Goal: Information Seeking & Learning: Check status

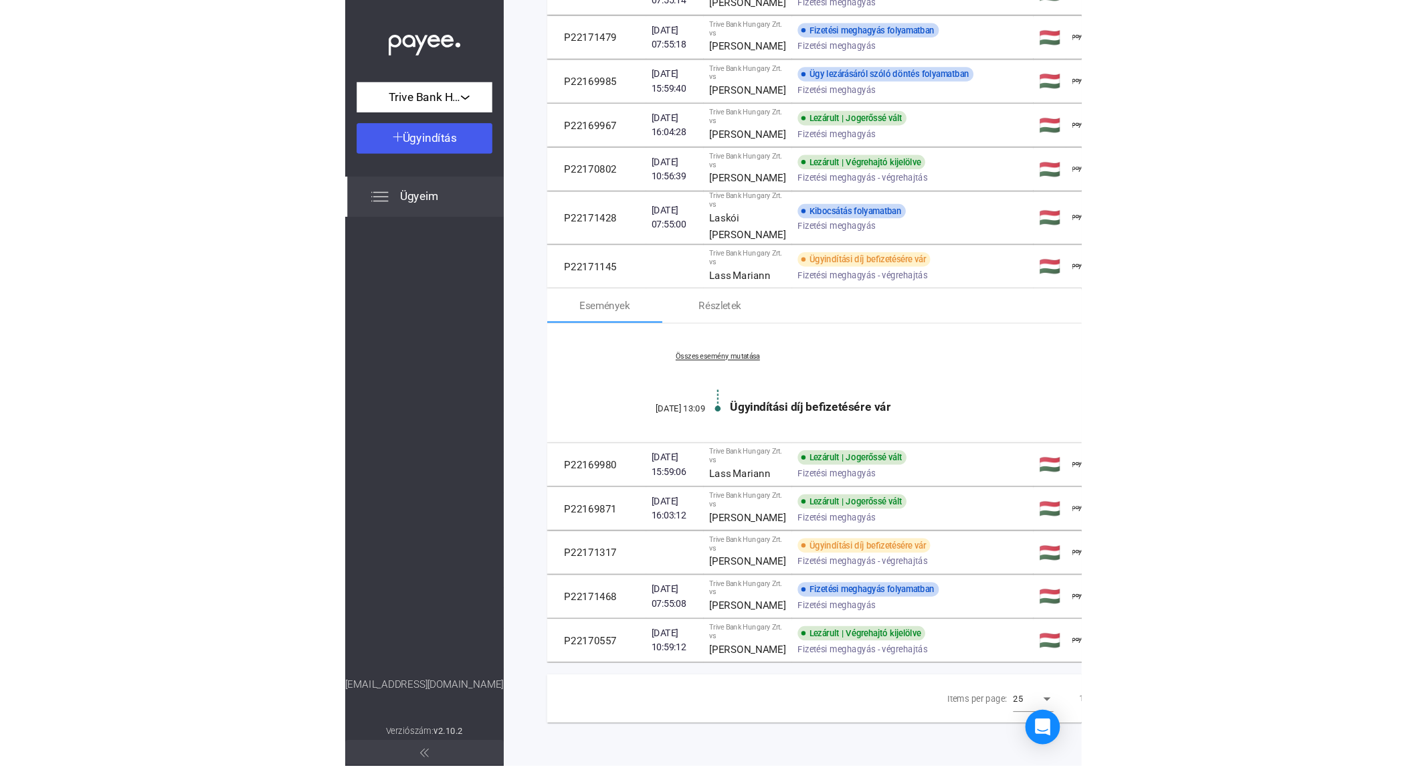
scroll to position [650, 0]
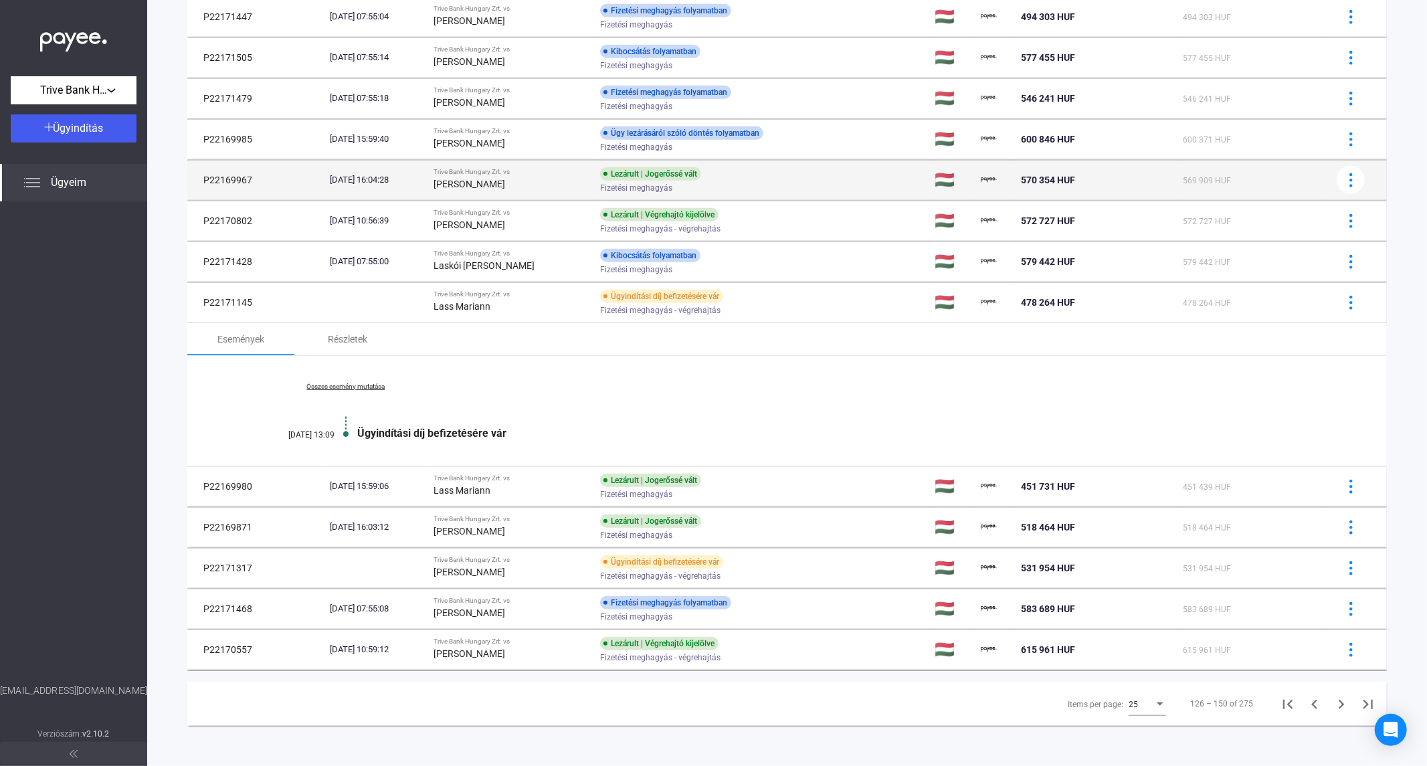
click at [505, 181] on strong "[PERSON_NAME]" at bounding box center [469, 184] width 72 height 11
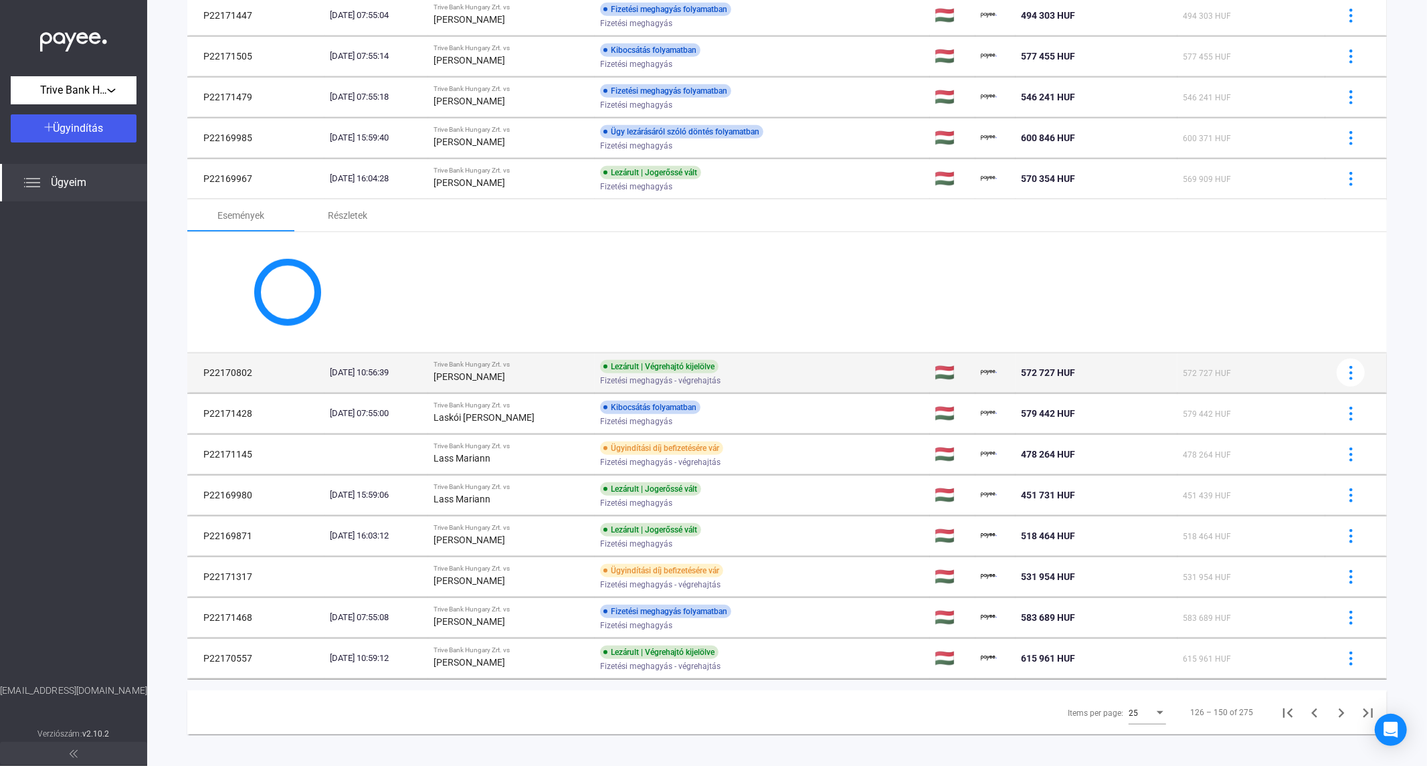
click at [505, 379] on strong "[PERSON_NAME]" at bounding box center [469, 376] width 72 height 11
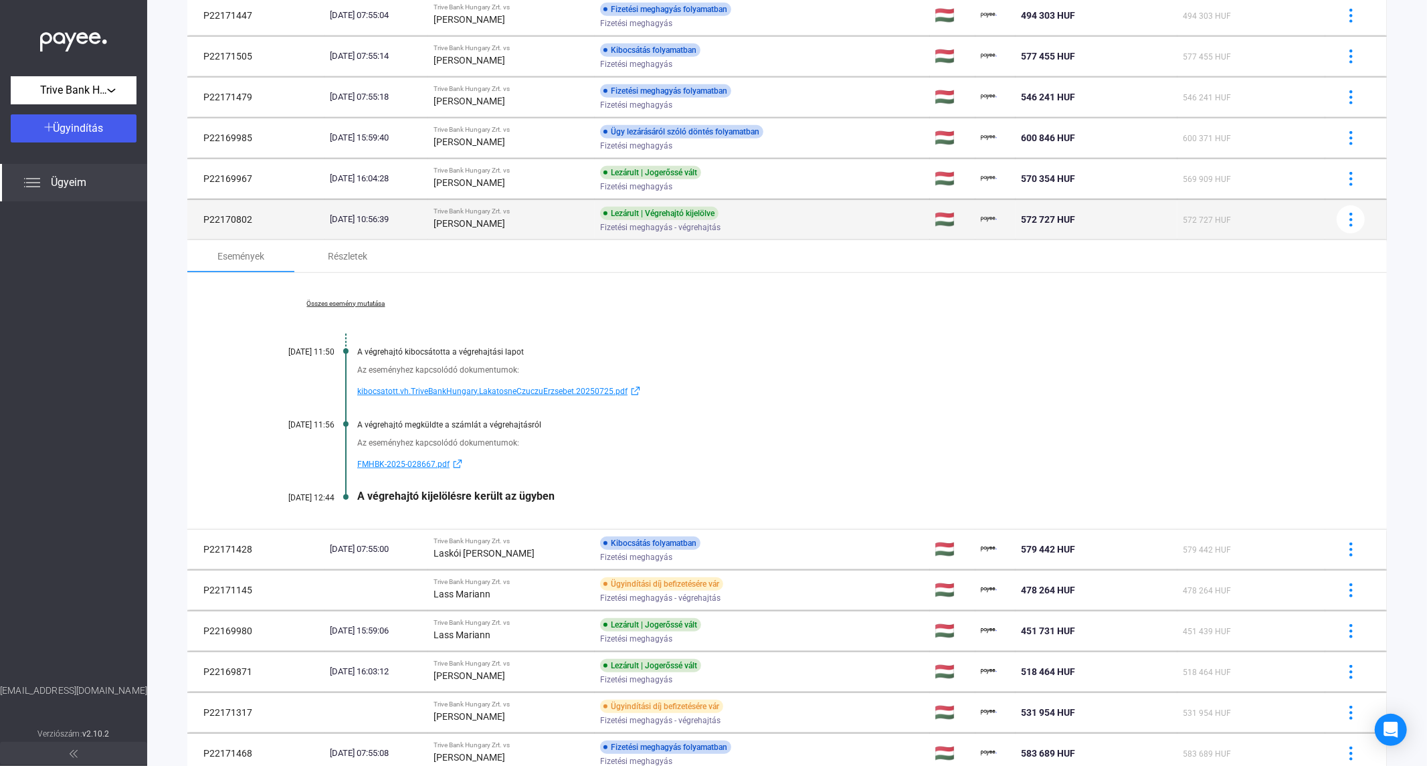
drag, startPoint x: 252, startPoint y: 219, endPoint x: 201, endPoint y: 221, distance: 50.9
click at [201, 221] on td "P22170802" at bounding box center [255, 219] width 137 height 40
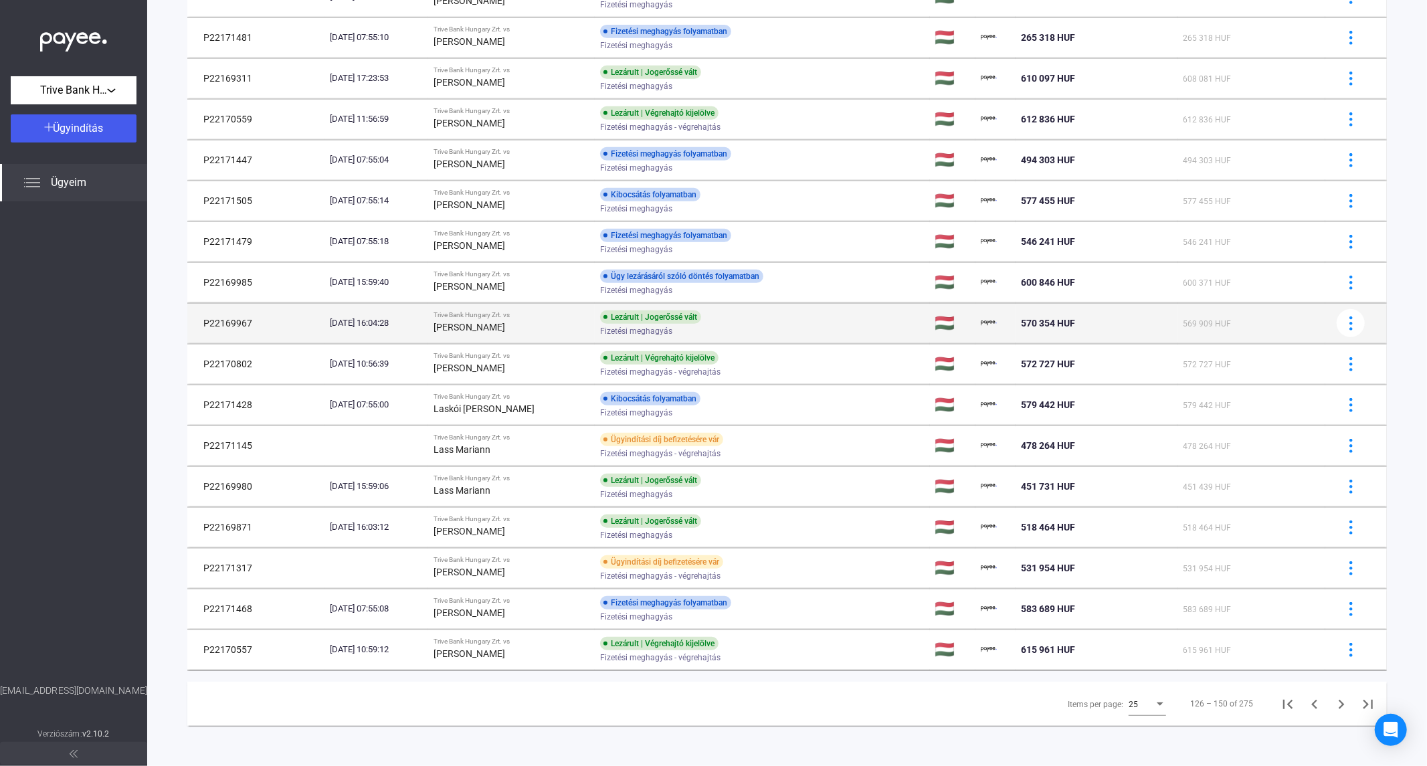
scroll to position [506, 0]
copy td "P22170802"
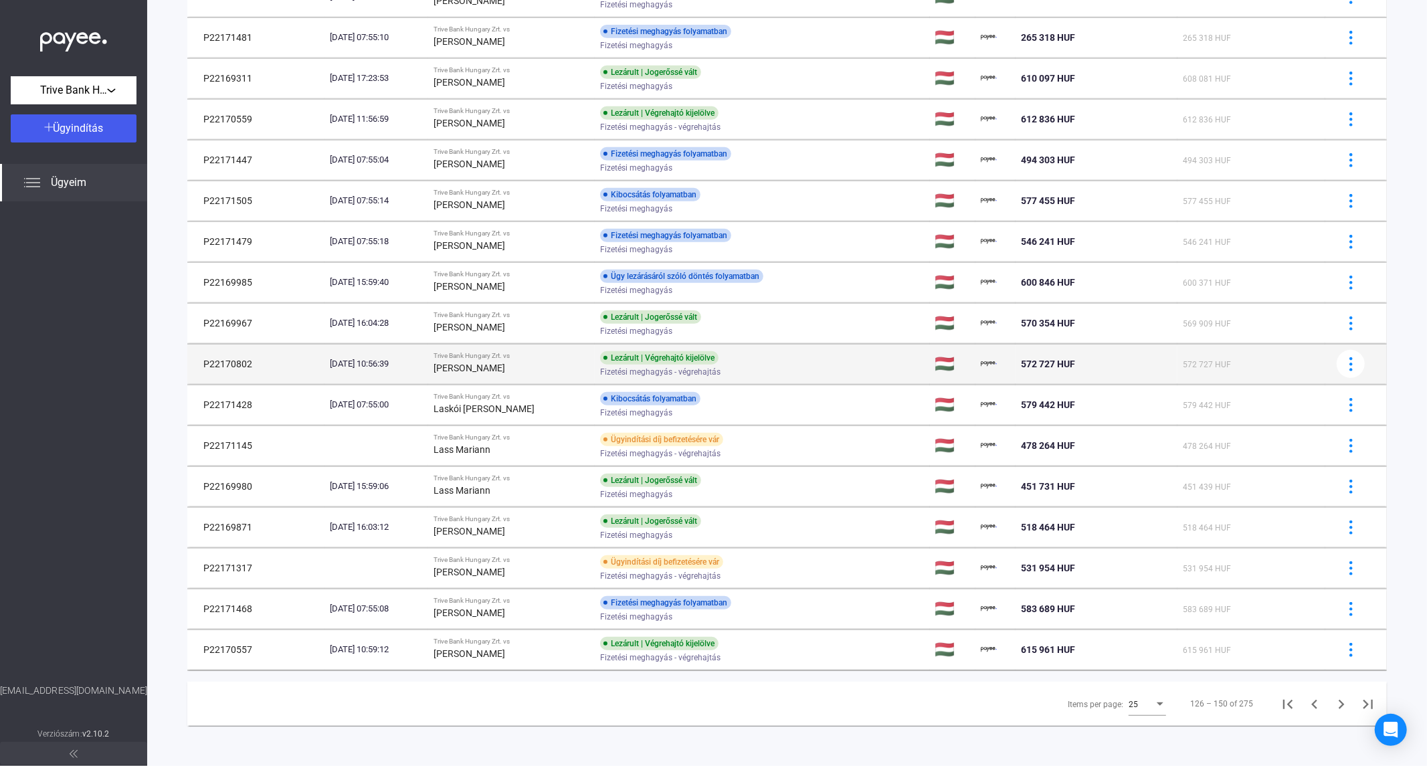
click at [539, 372] on div "[PERSON_NAME]" at bounding box center [511, 368] width 156 height 16
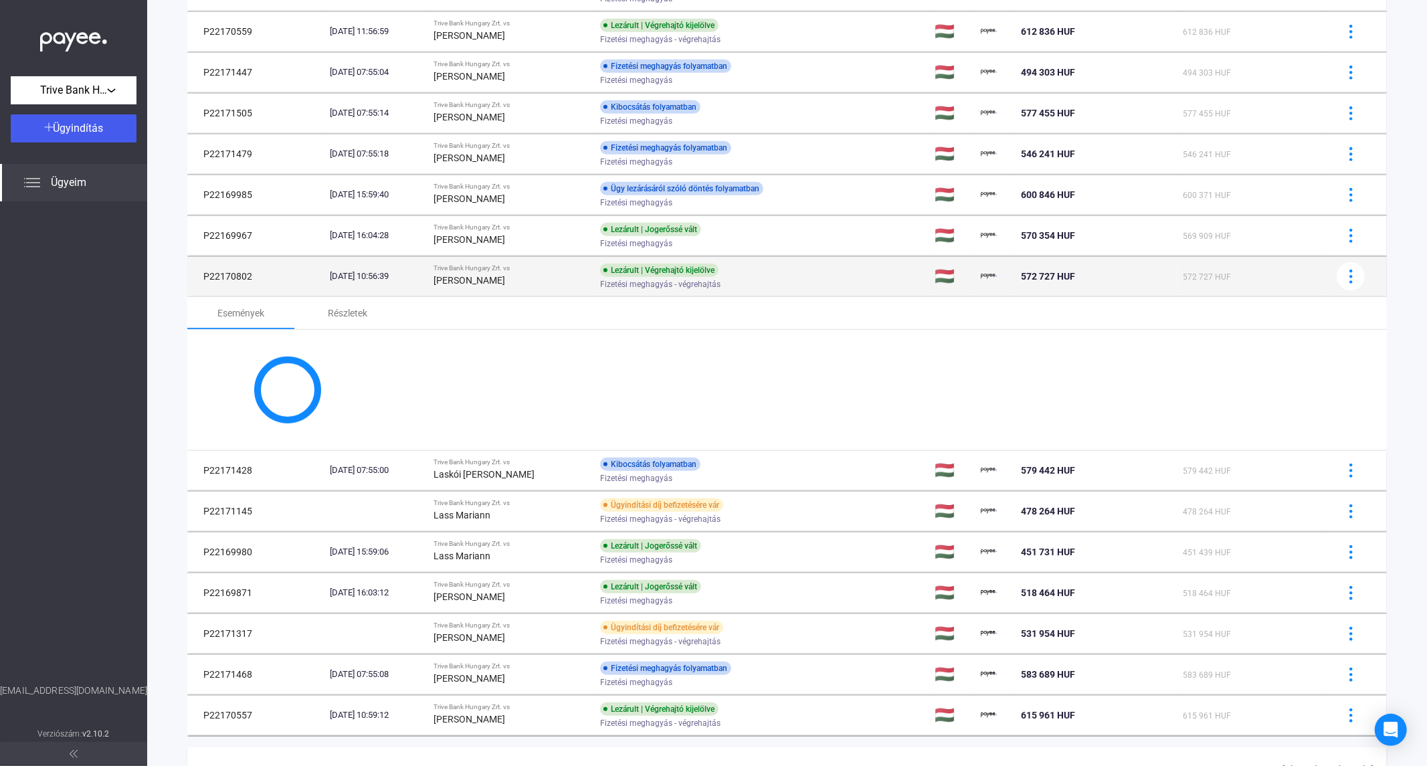
scroll to position [650, 0]
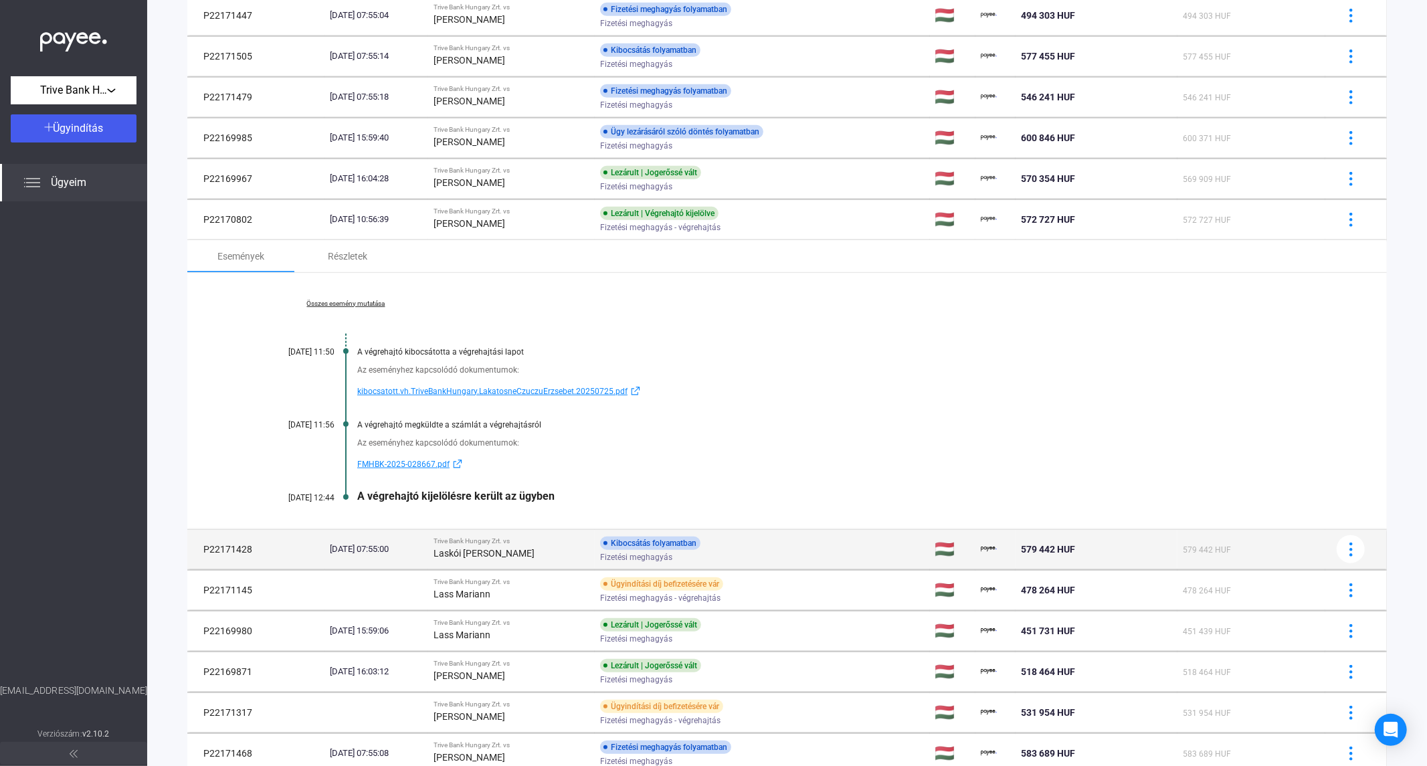
click at [499, 533] on td "Trive Bank Hungary Zrt. vs [PERSON_NAME]" at bounding box center [511, 549] width 167 height 40
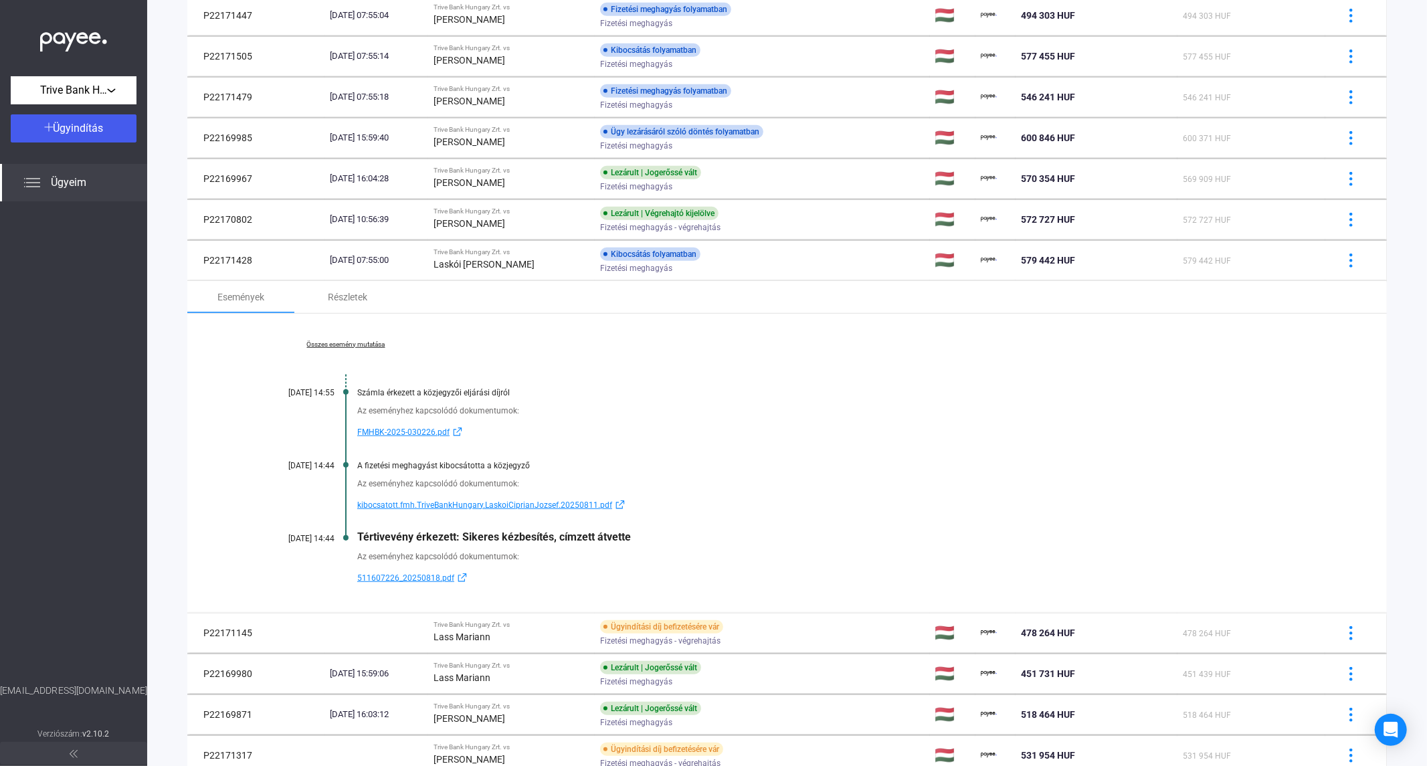
click at [368, 345] on link "Összes esemény mutatása" at bounding box center [345, 345] width 183 height 8
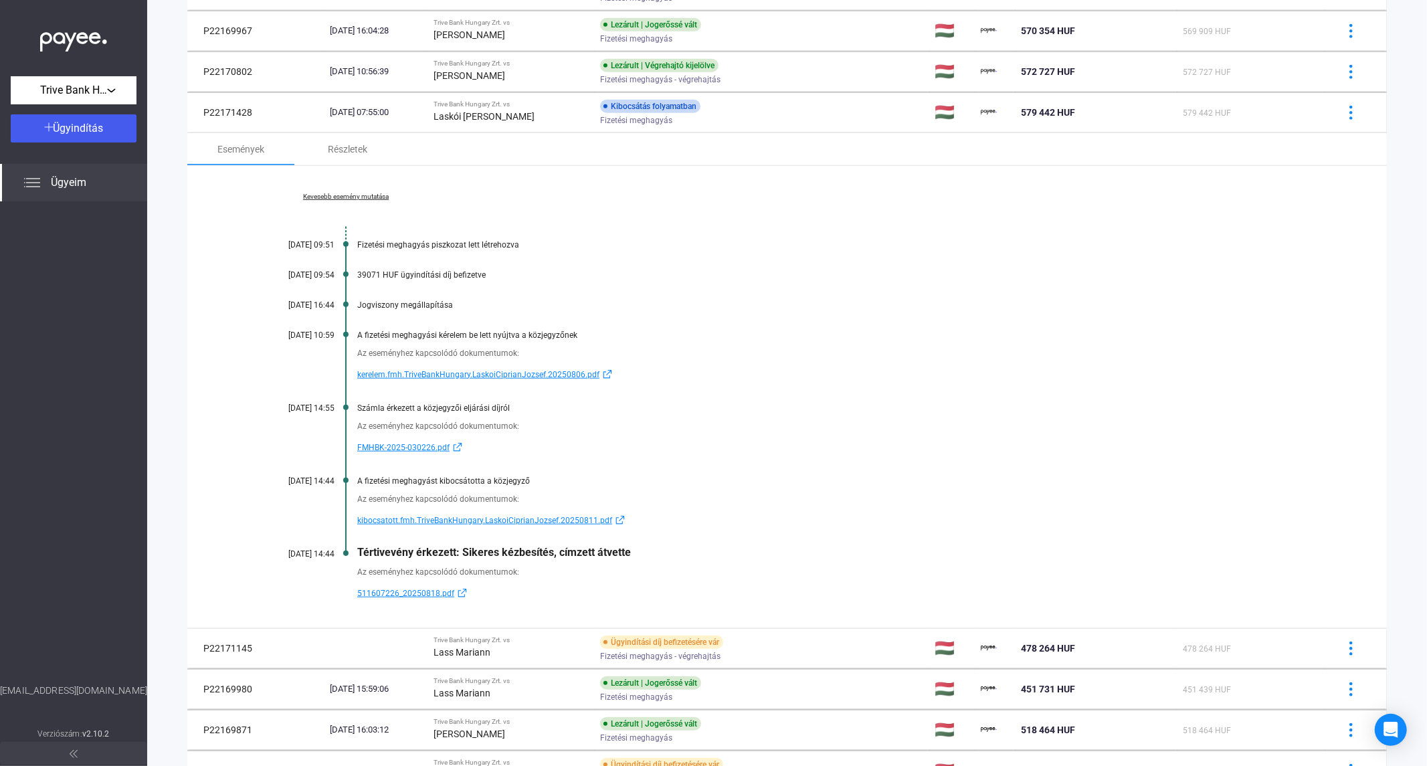
scroll to position [798, 0]
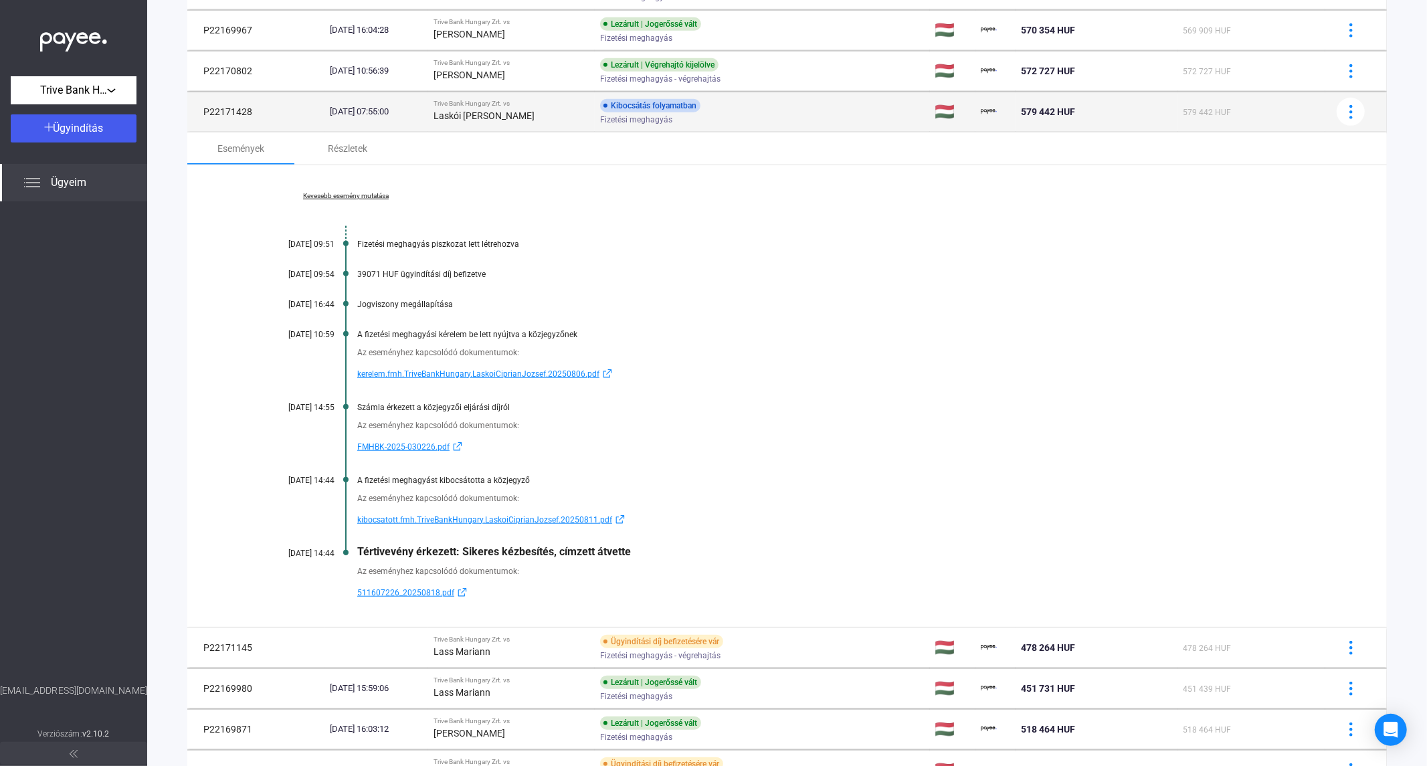
click at [467, 116] on strong "Laskói [PERSON_NAME]" at bounding box center [483, 115] width 101 height 11
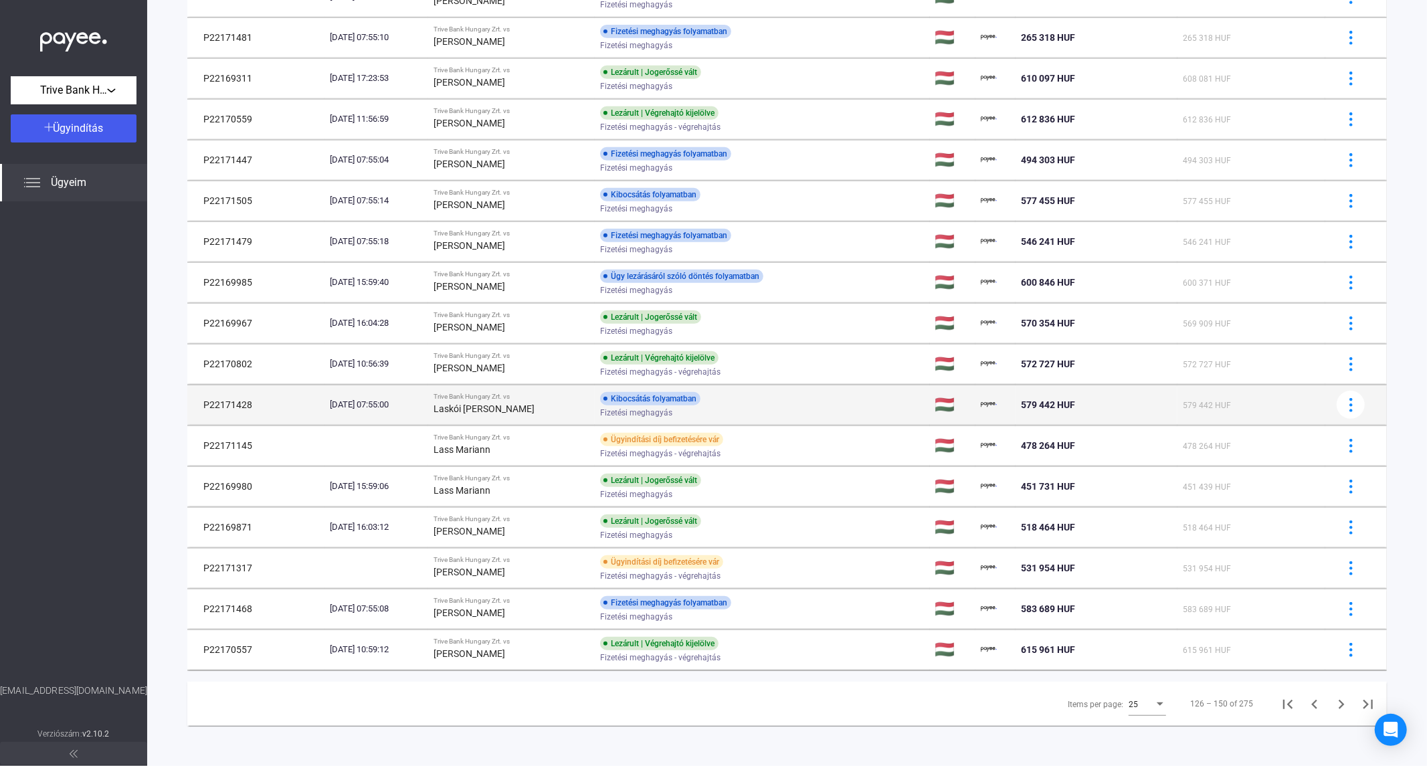
scroll to position [506, 0]
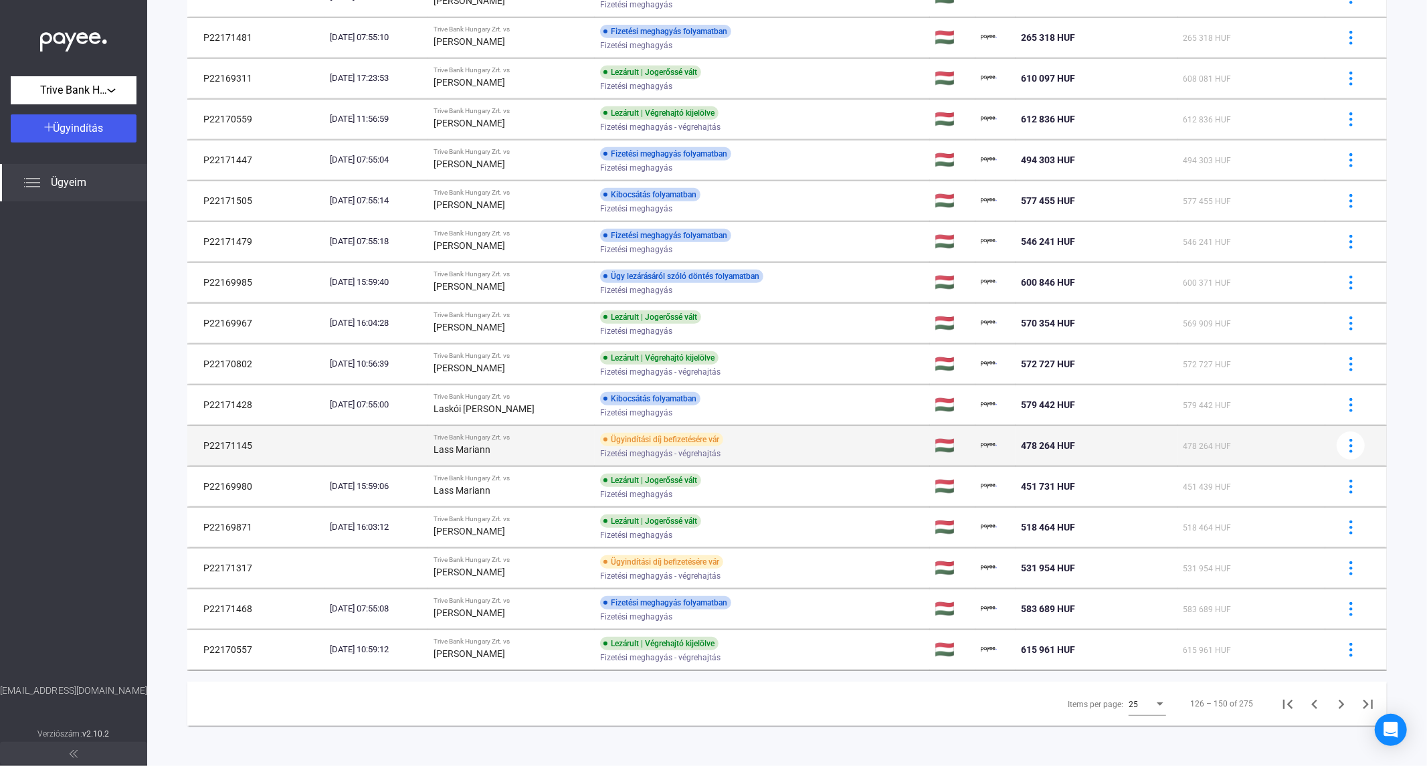
drag, startPoint x: 257, startPoint y: 447, endPoint x: 201, endPoint y: 447, distance: 55.5
click at [201, 447] on td "P22171145" at bounding box center [255, 445] width 137 height 40
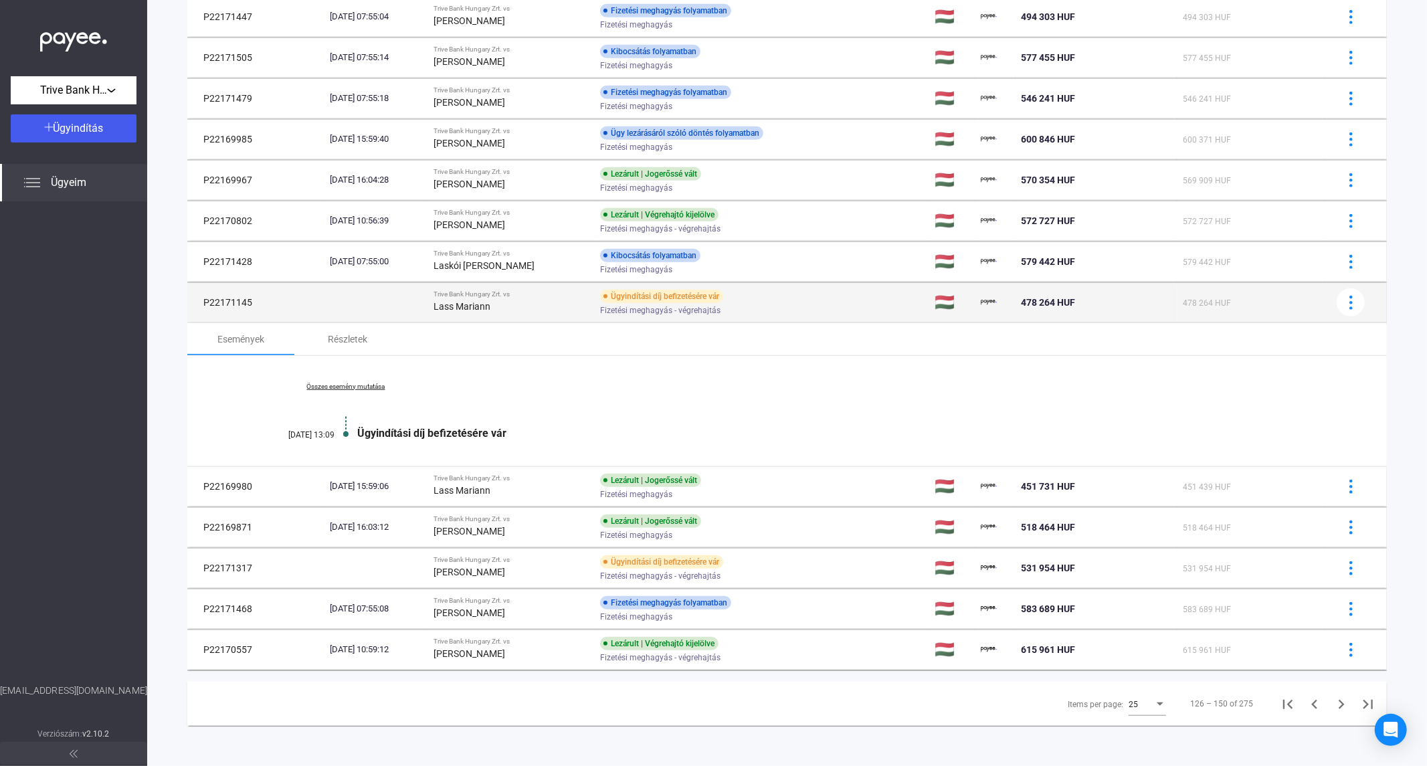
scroll to position [650, 0]
copy td "P22171145"
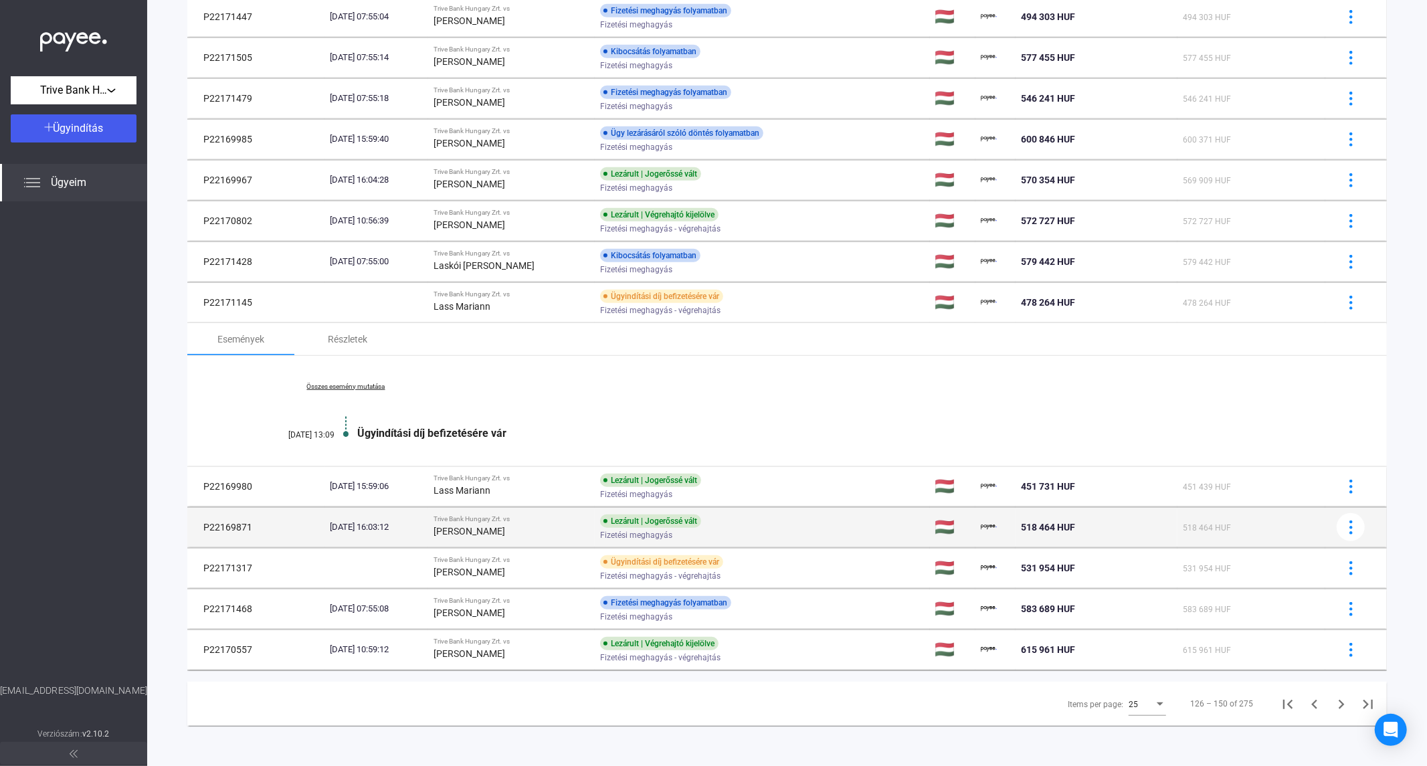
click at [505, 533] on strong "[PERSON_NAME]" at bounding box center [469, 531] width 72 height 11
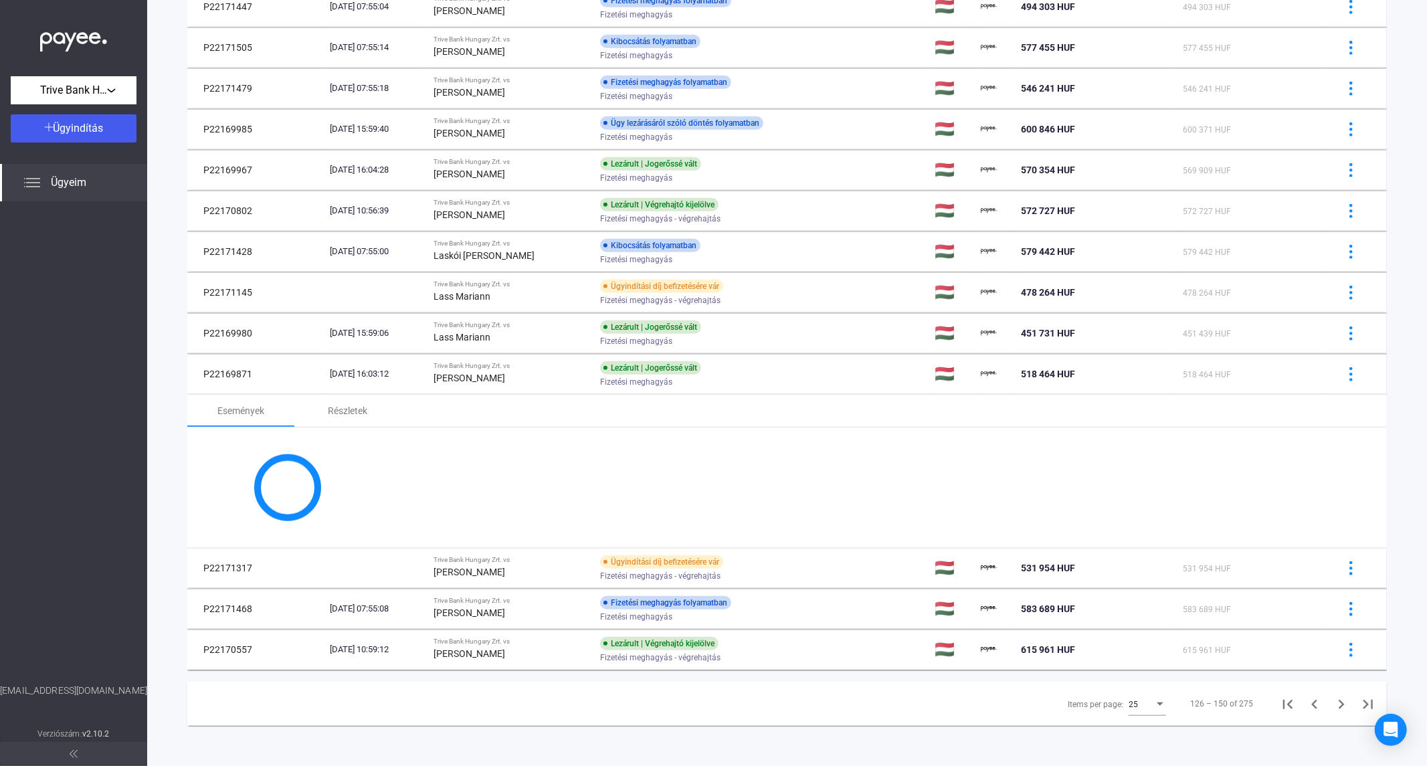
scroll to position [798, 0]
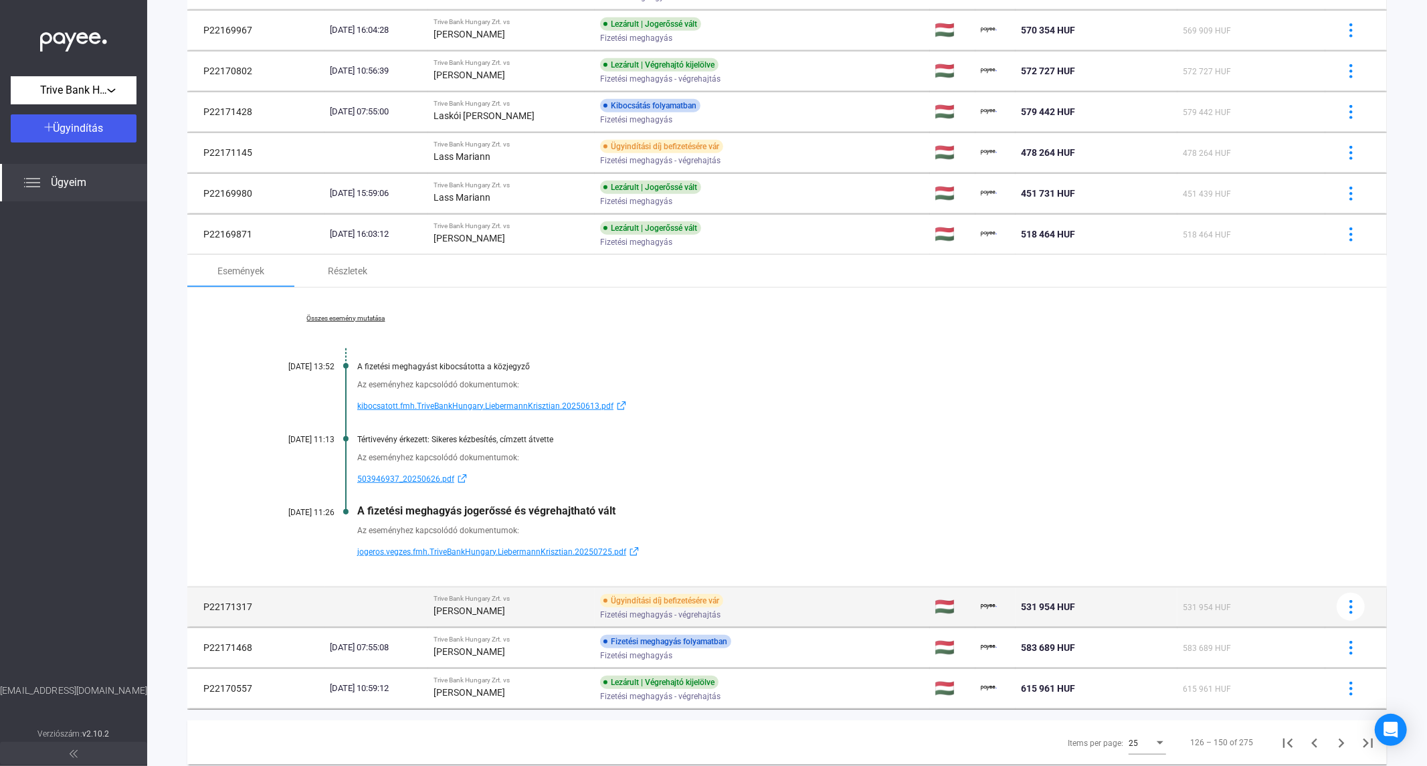
click at [514, 601] on div "Trive Bank Hungary Zrt. vs" at bounding box center [511, 599] width 156 height 8
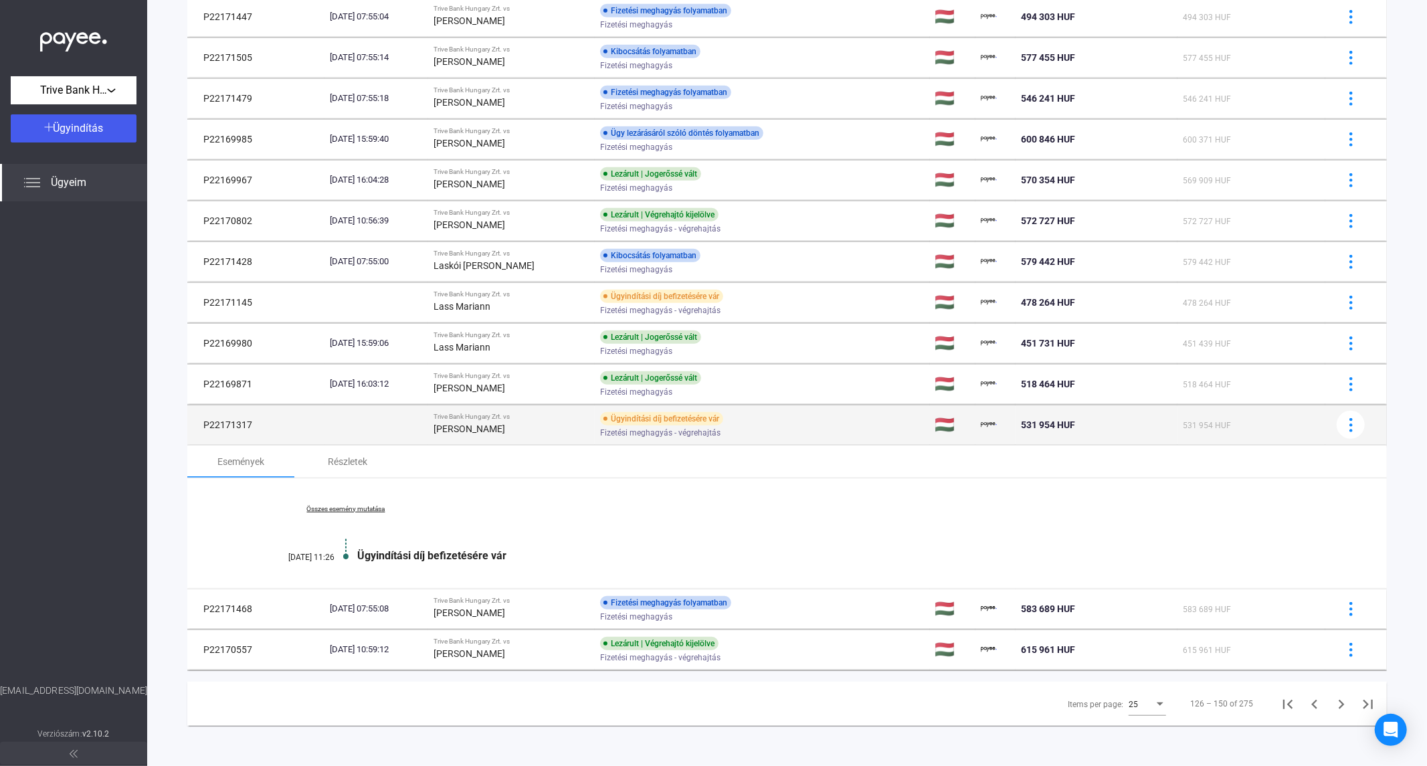
scroll to position [650, 0]
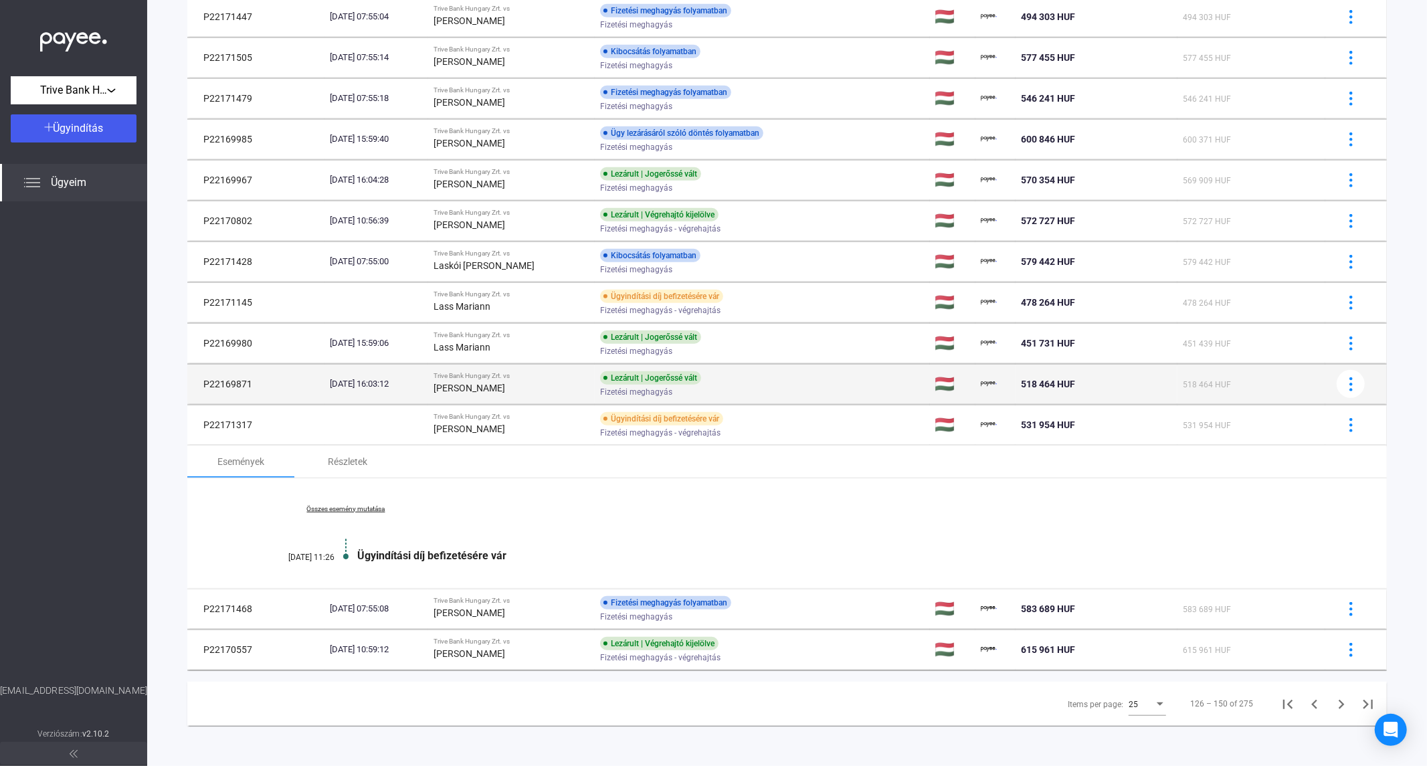
click at [482, 381] on div "[PERSON_NAME]" at bounding box center [511, 388] width 156 height 16
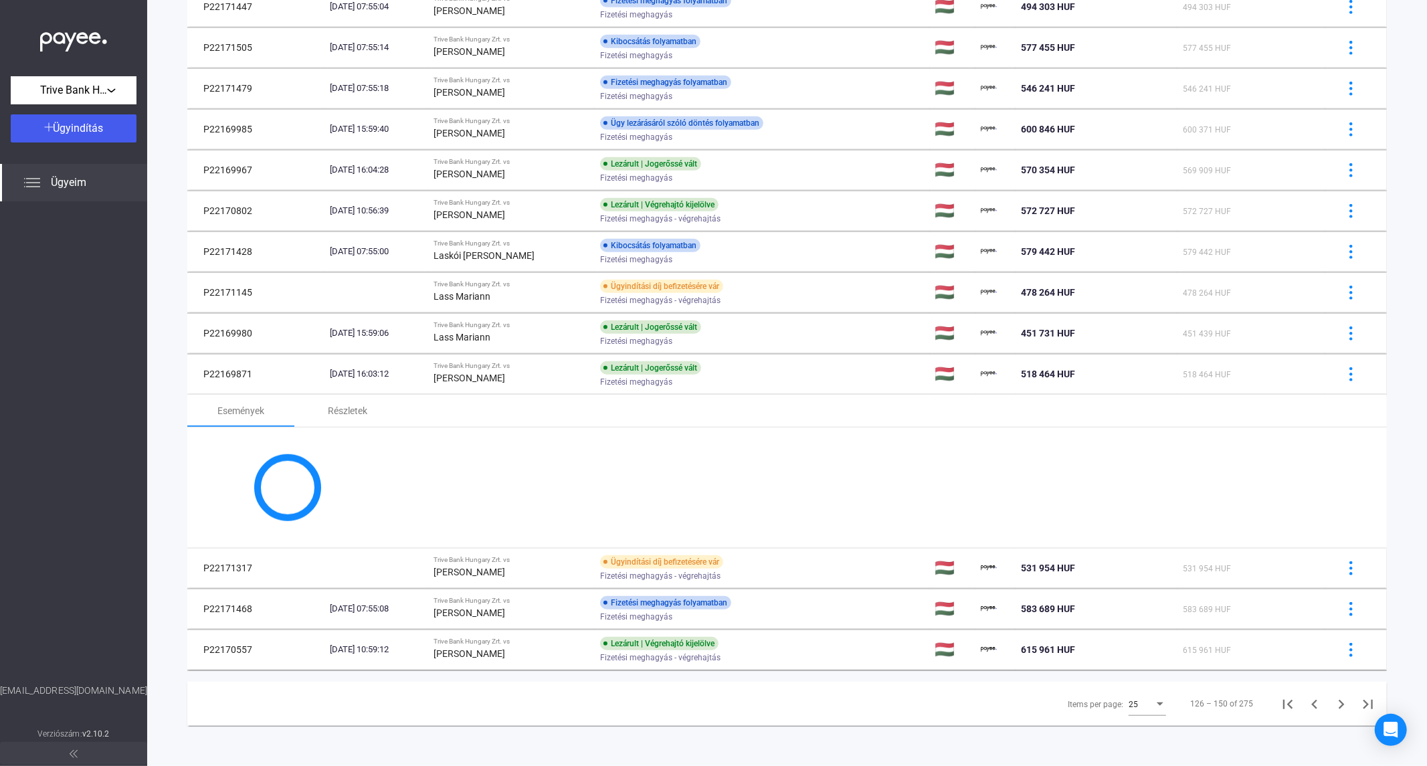
scroll to position [798, 0]
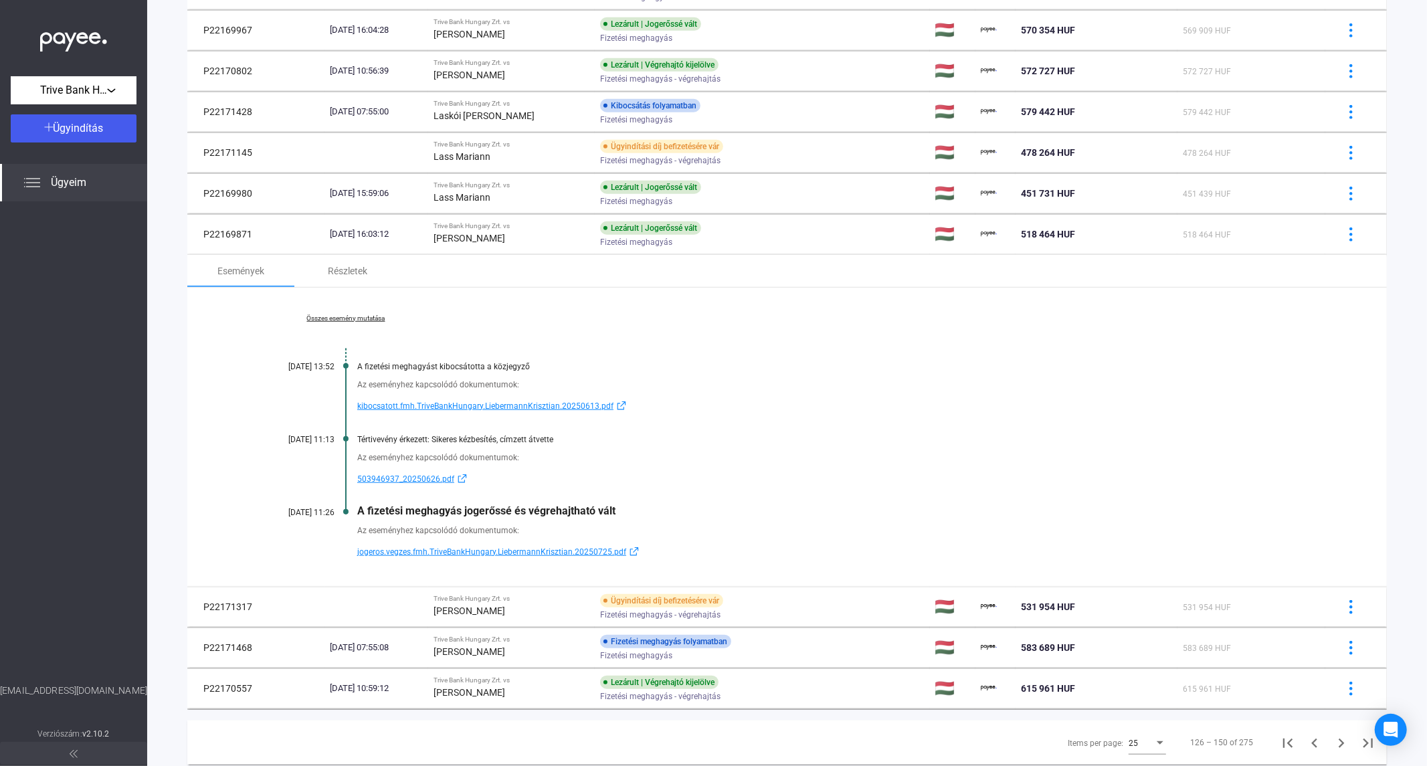
click at [367, 318] on link "Összes esemény mutatása" at bounding box center [345, 318] width 183 height 8
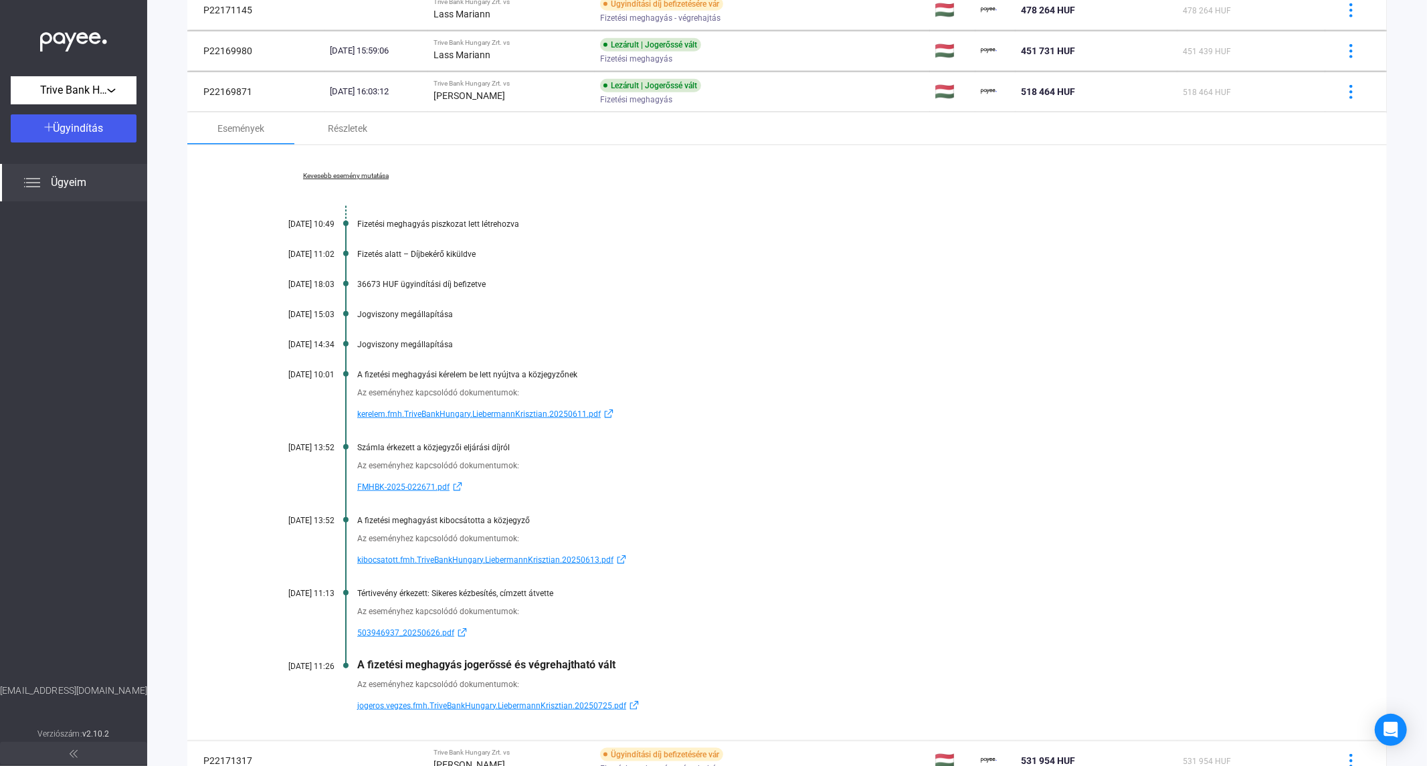
scroll to position [947, 0]
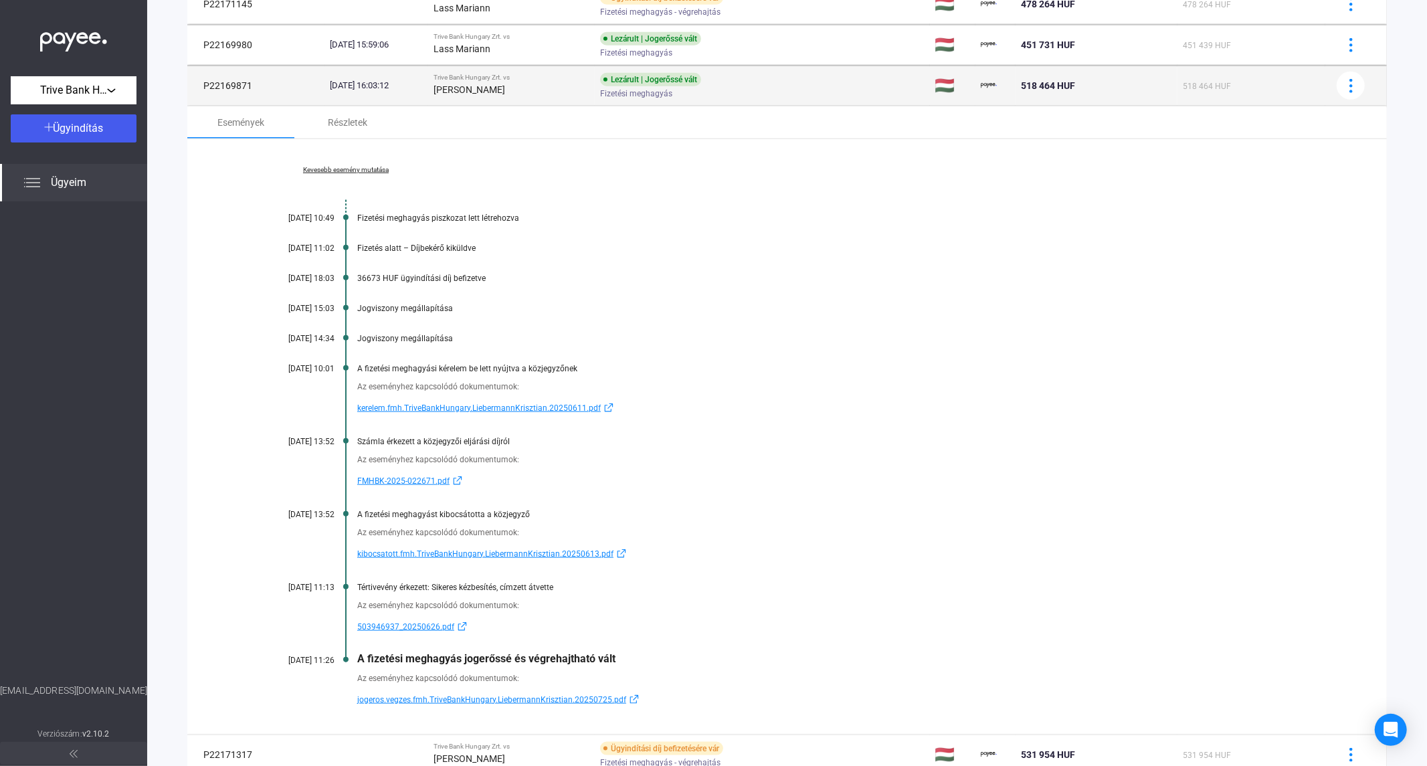
click at [487, 98] on td "Trive Bank Hungary Zrt. vs [PERSON_NAME]" at bounding box center [511, 86] width 167 height 40
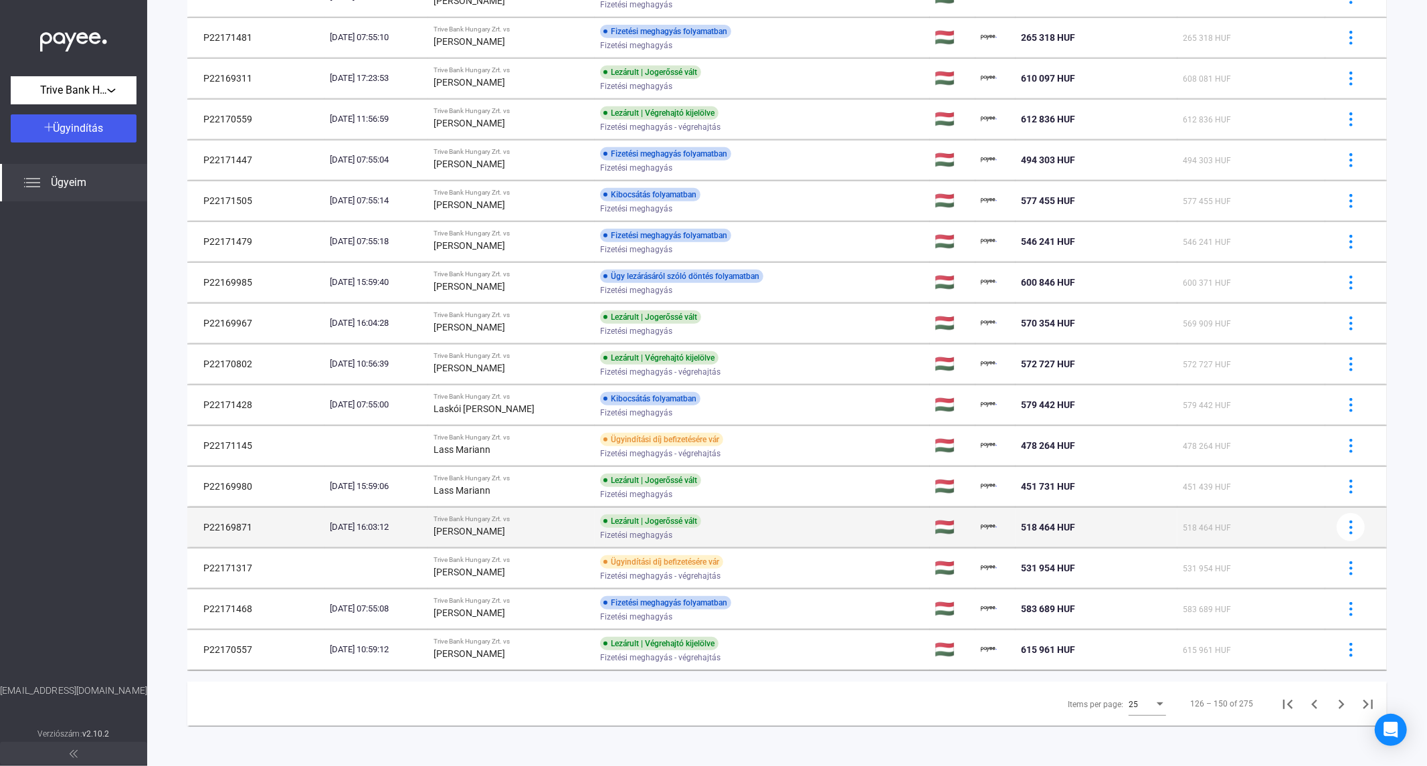
scroll to position [506, 0]
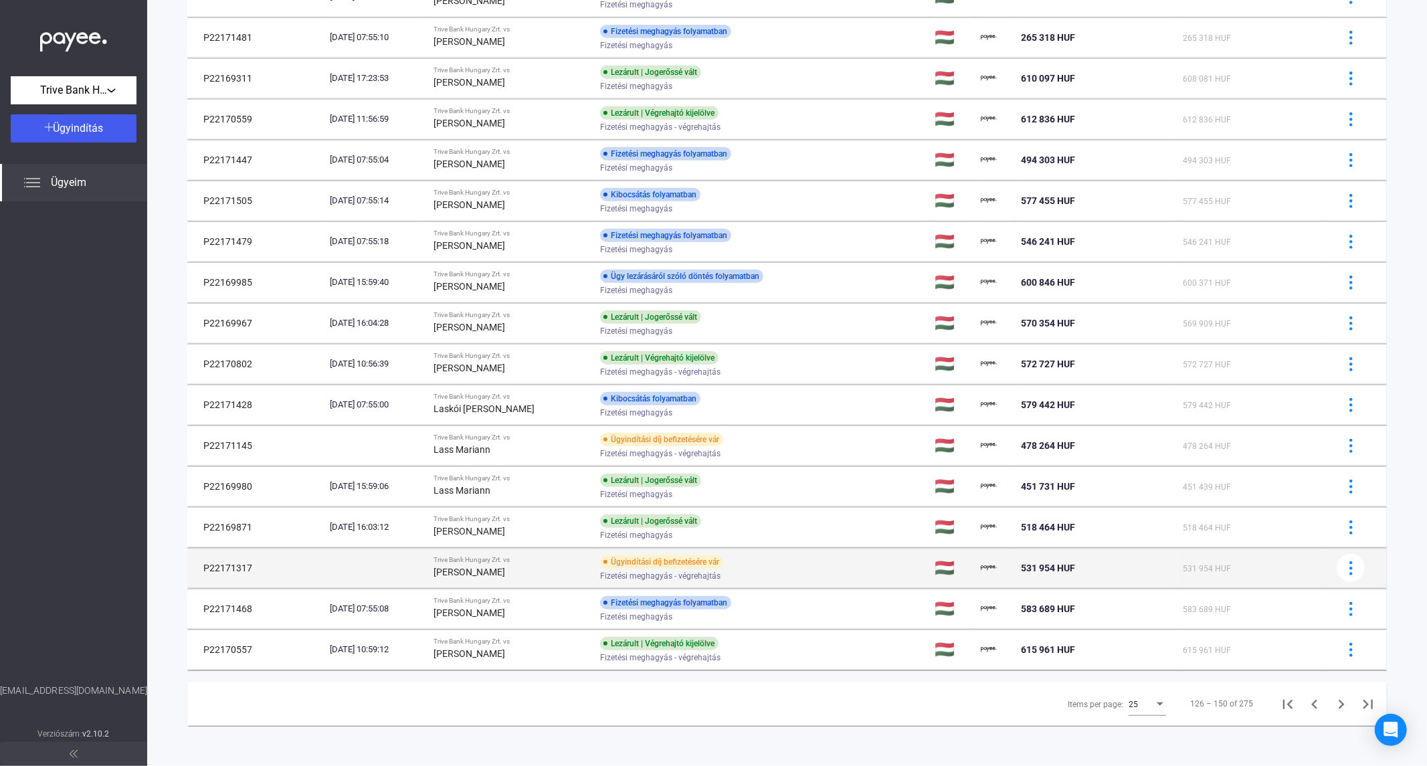
click at [463, 581] on td "Trive Bank Hungary Zrt. vs [PERSON_NAME]" at bounding box center [511, 568] width 167 height 40
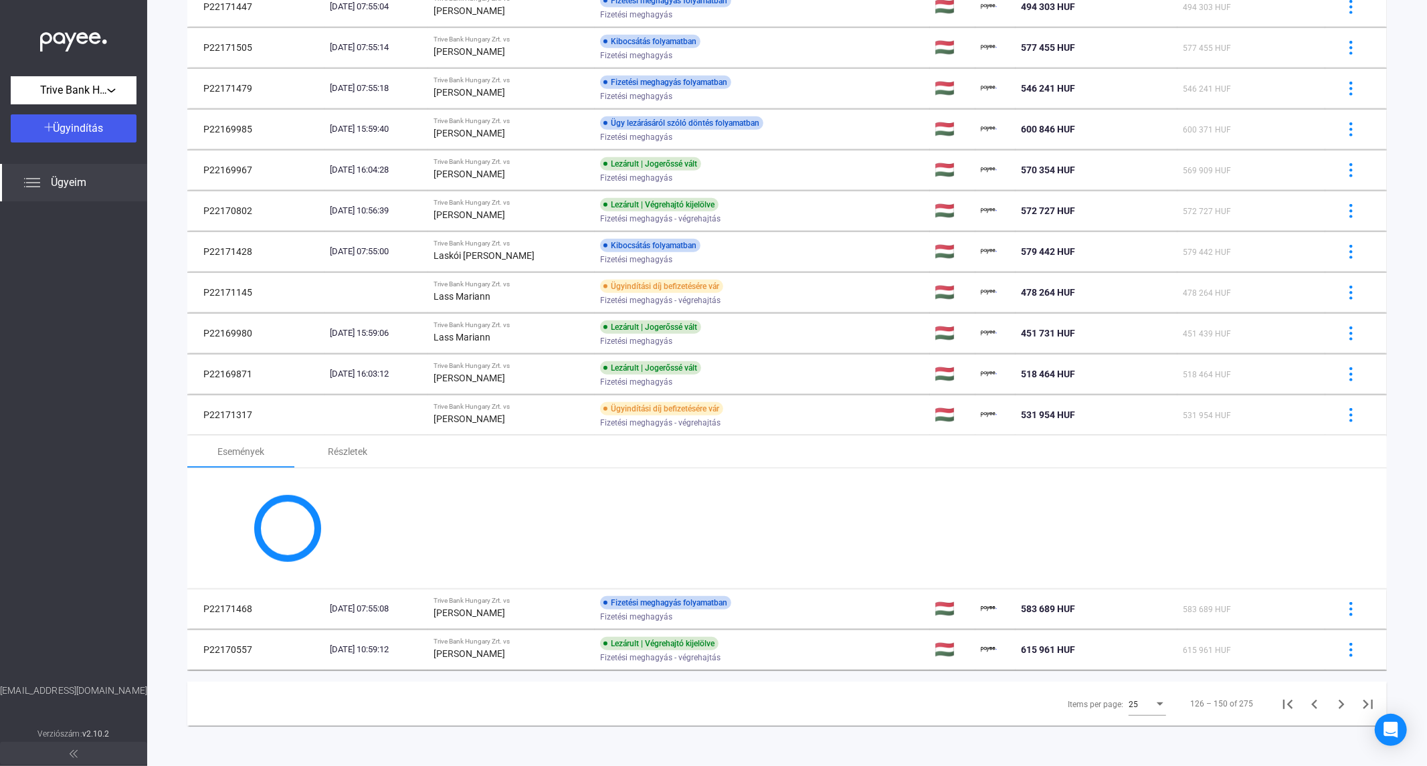
scroll to position [650, 0]
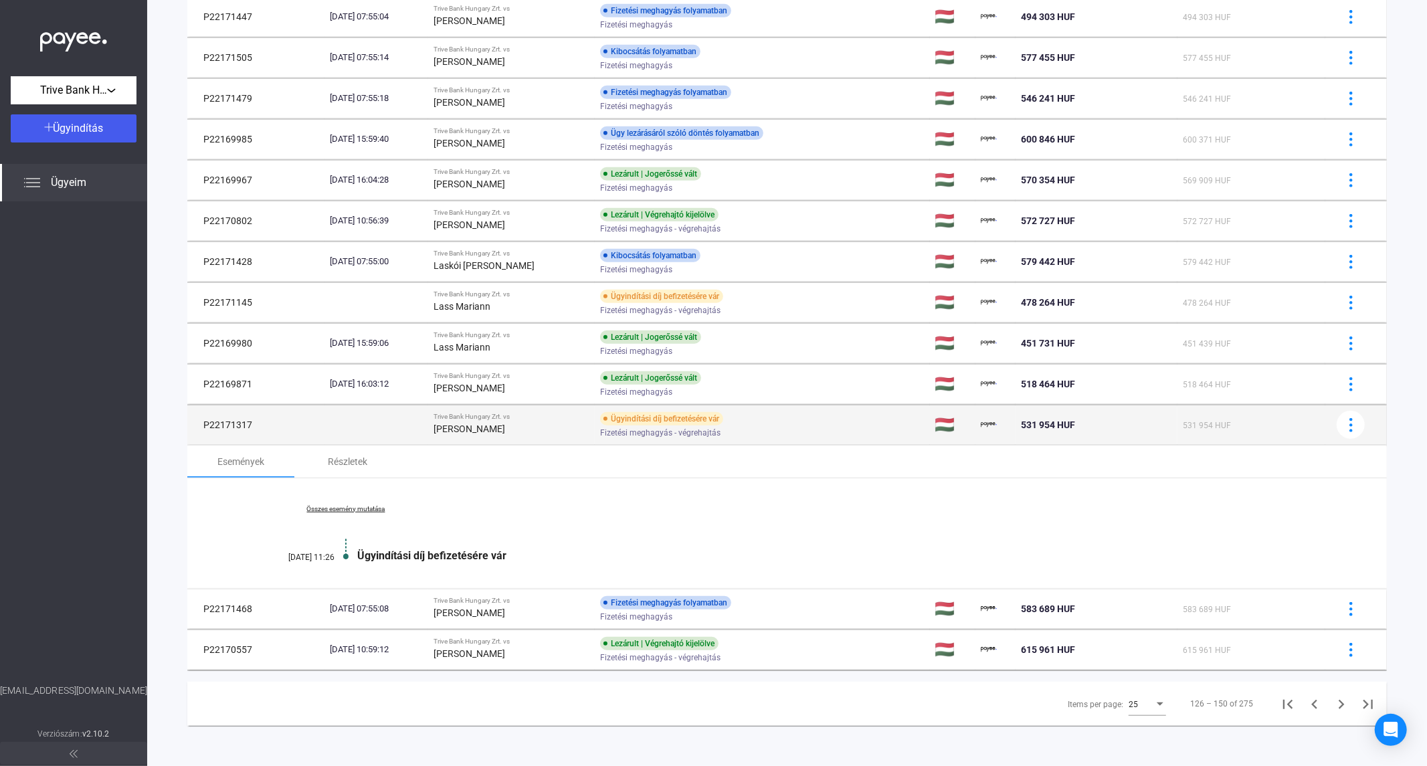
drag, startPoint x: 261, startPoint y: 427, endPoint x: 202, endPoint y: 426, distance: 58.9
click at [202, 426] on td "P22171317" at bounding box center [255, 425] width 137 height 40
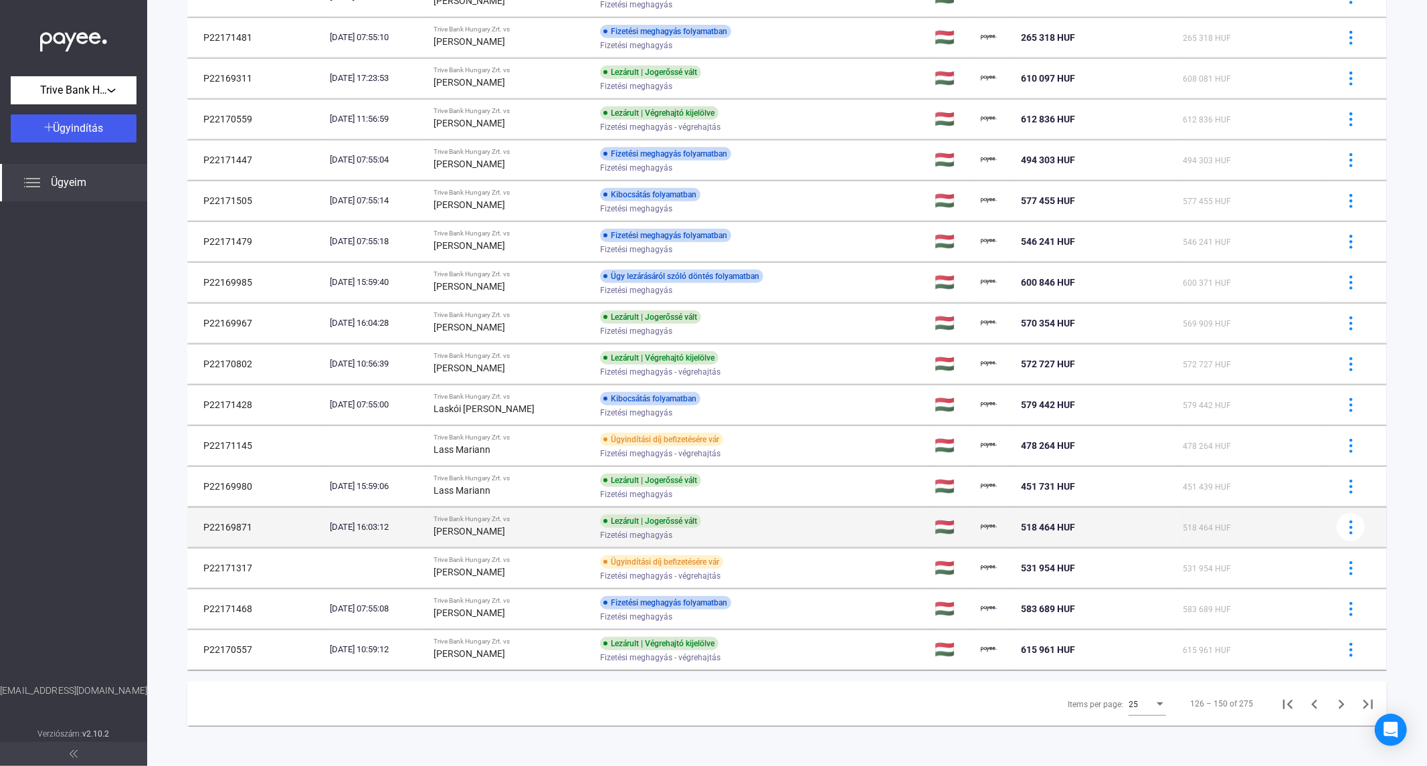
scroll to position [506, 0]
copy td "P22171317"
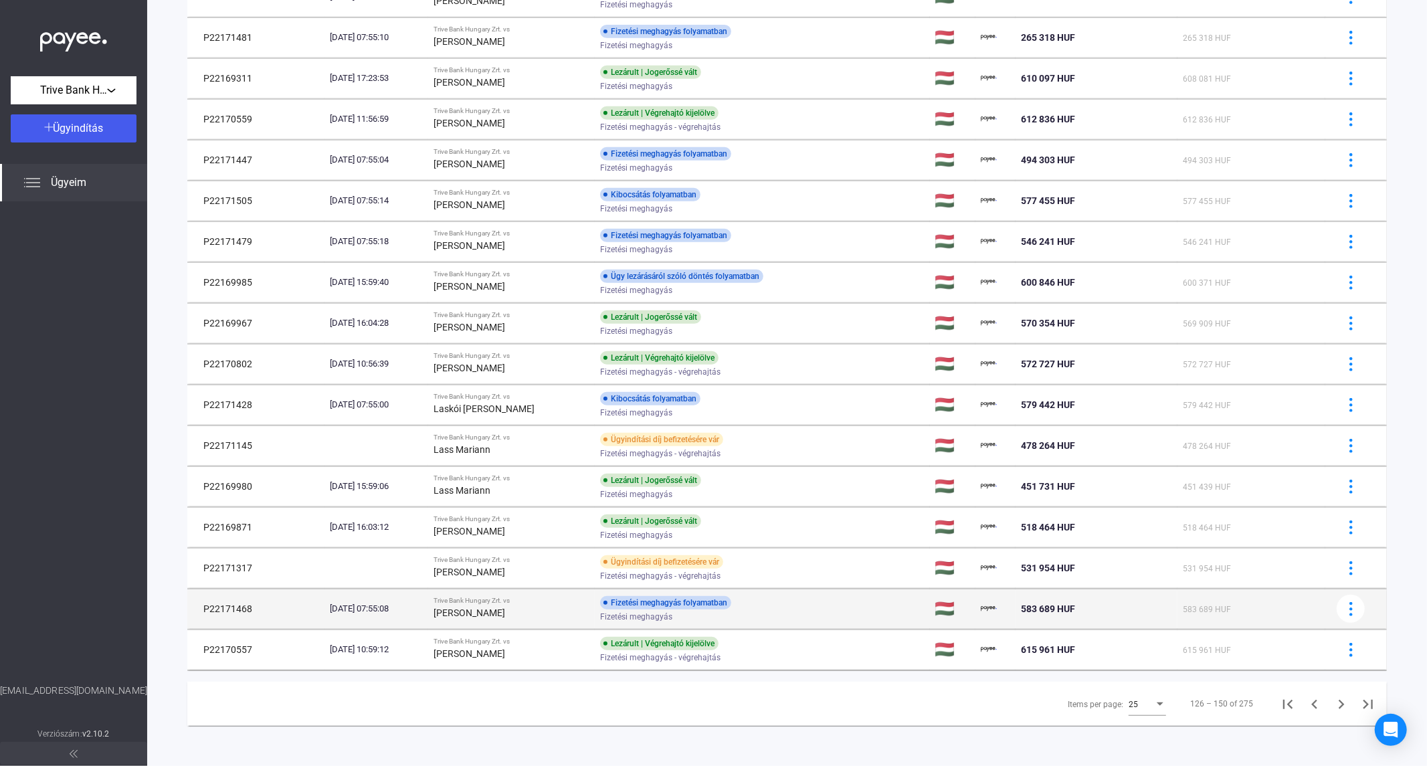
click at [578, 606] on div "[PERSON_NAME]" at bounding box center [511, 613] width 156 height 16
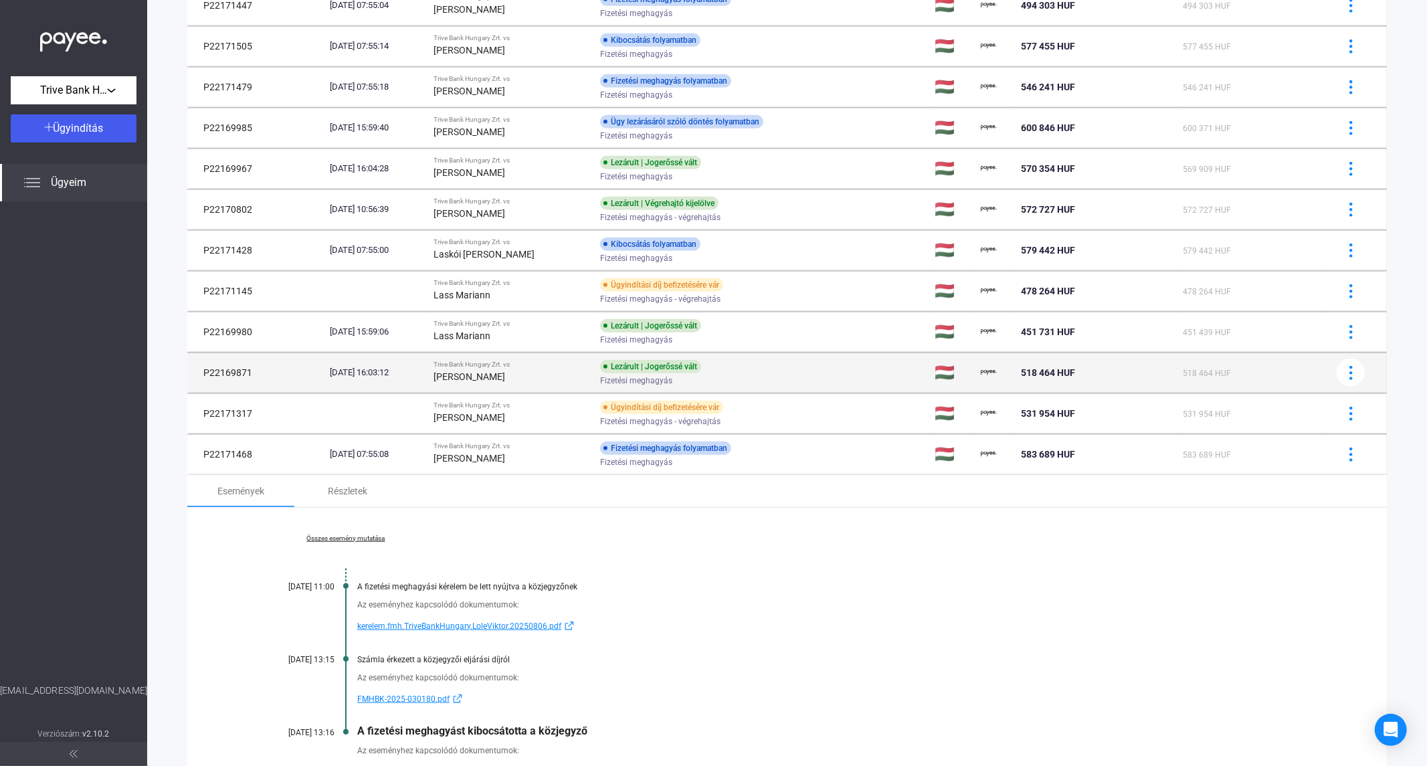
scroll to position [838, 0]
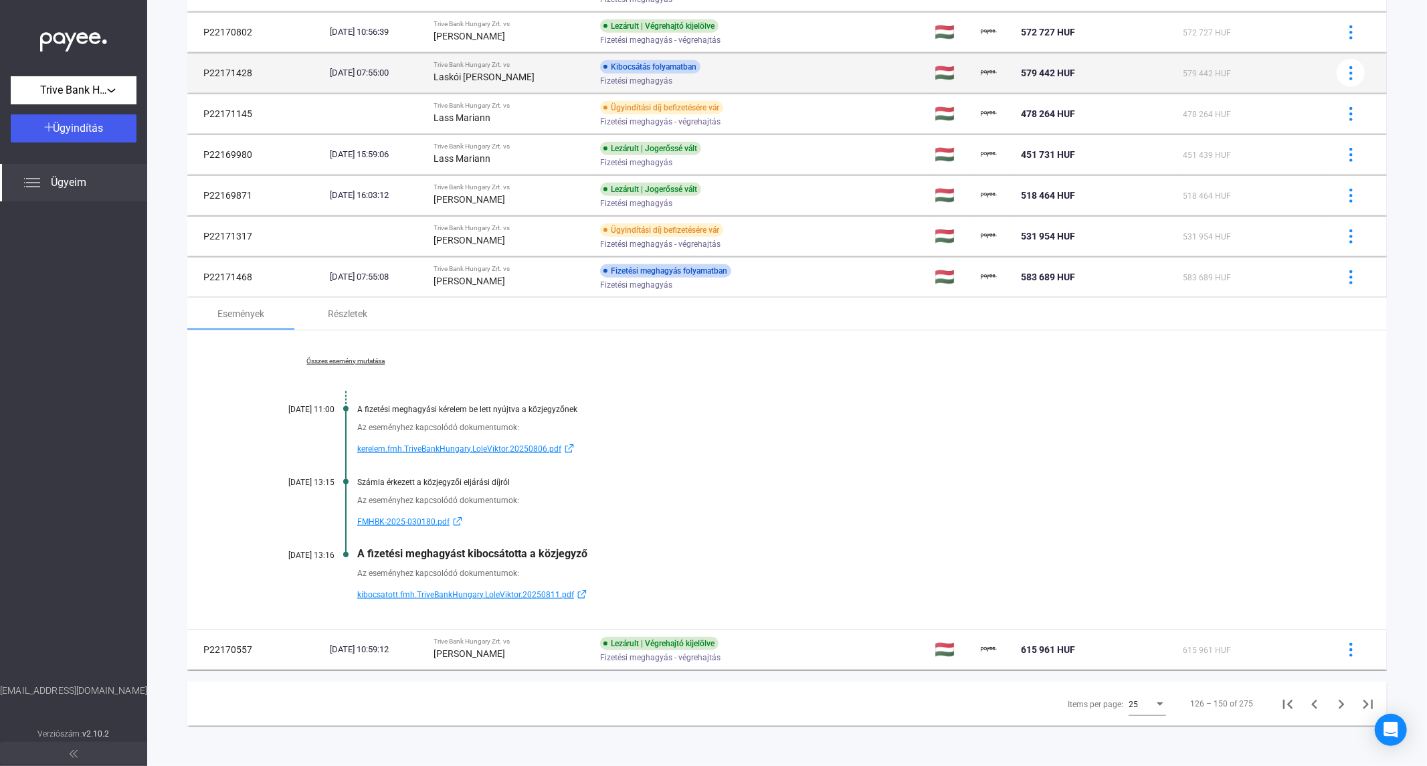
click at [498, 67] on div "Trive Bank Hungary Zrt. vs" at bounding box center [511, 65] width 156 height 8
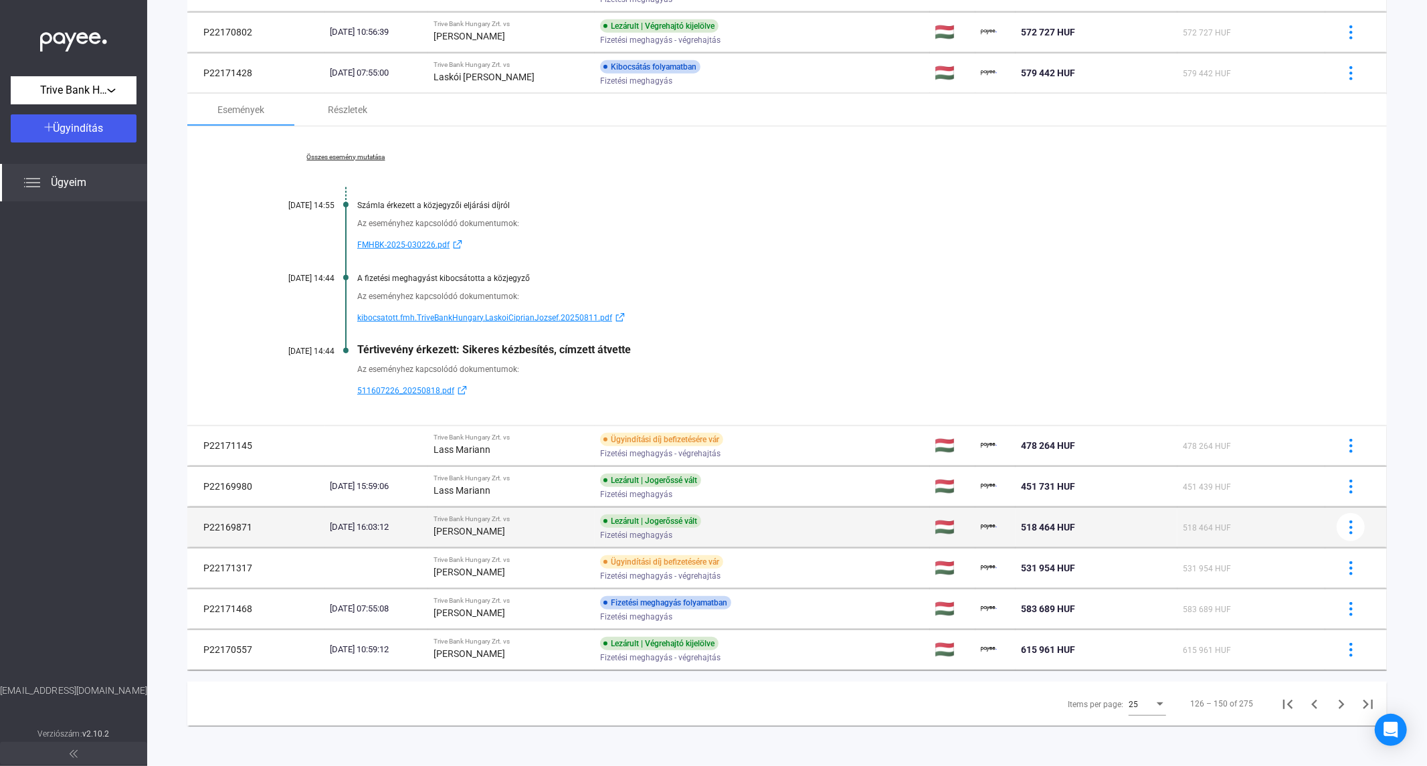
click at [500, 523] on div "[PERSON_NAME]" at bounding box center [511, 531] width 156 height 16
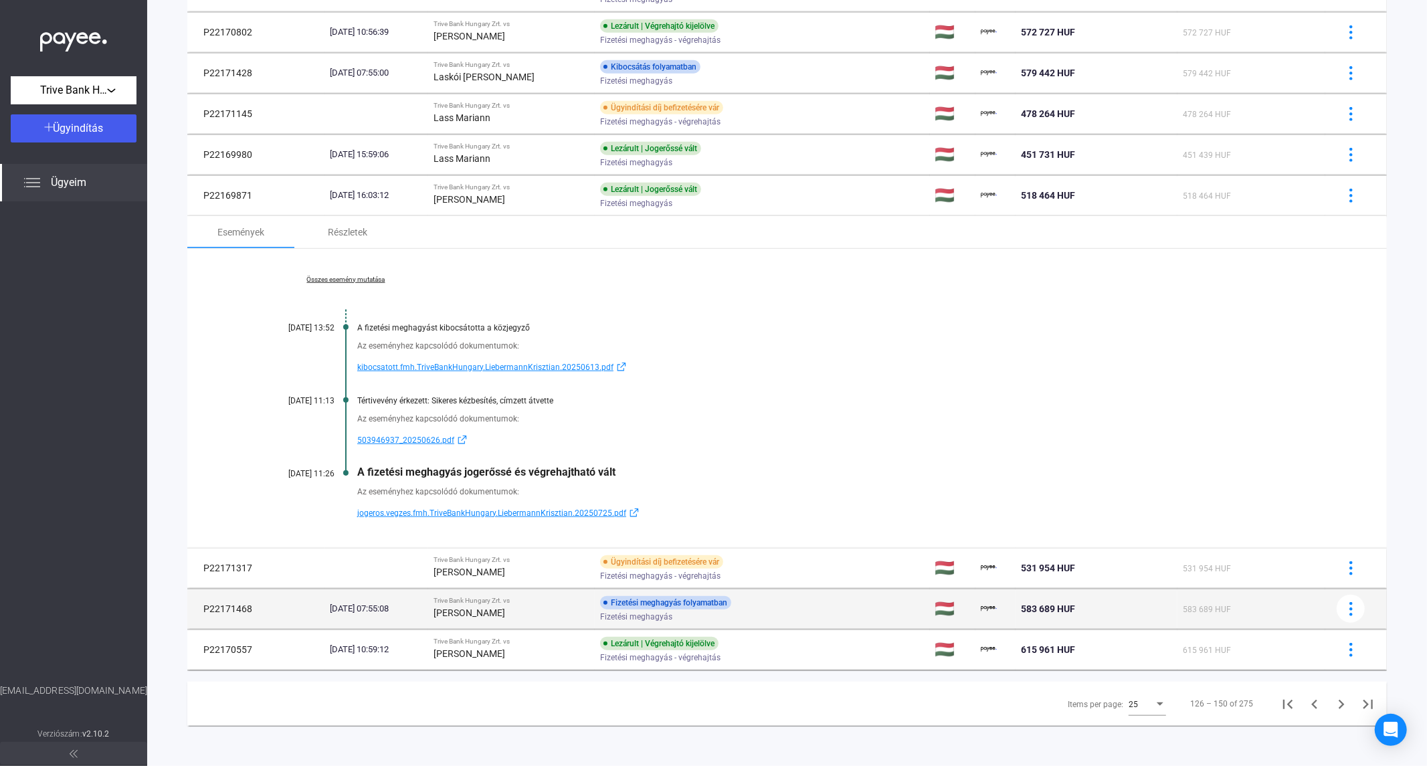
click at [485, 616] on strong "[PERSON_NAME]" at bounding box center [469, 612] width 72 height 11
